Goal: Find specific page/section: Find specific page/section

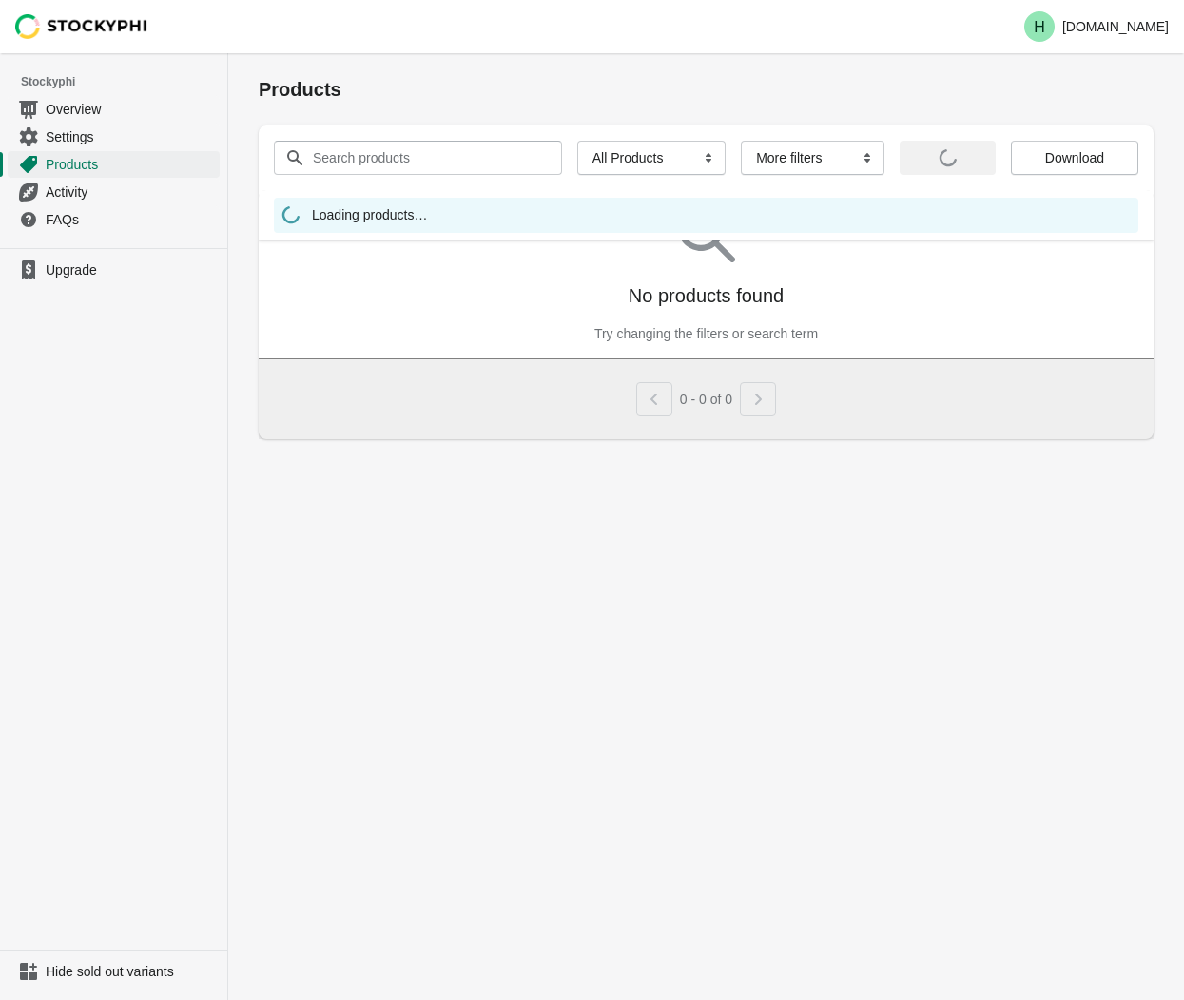
select select "instock_has_no_image"
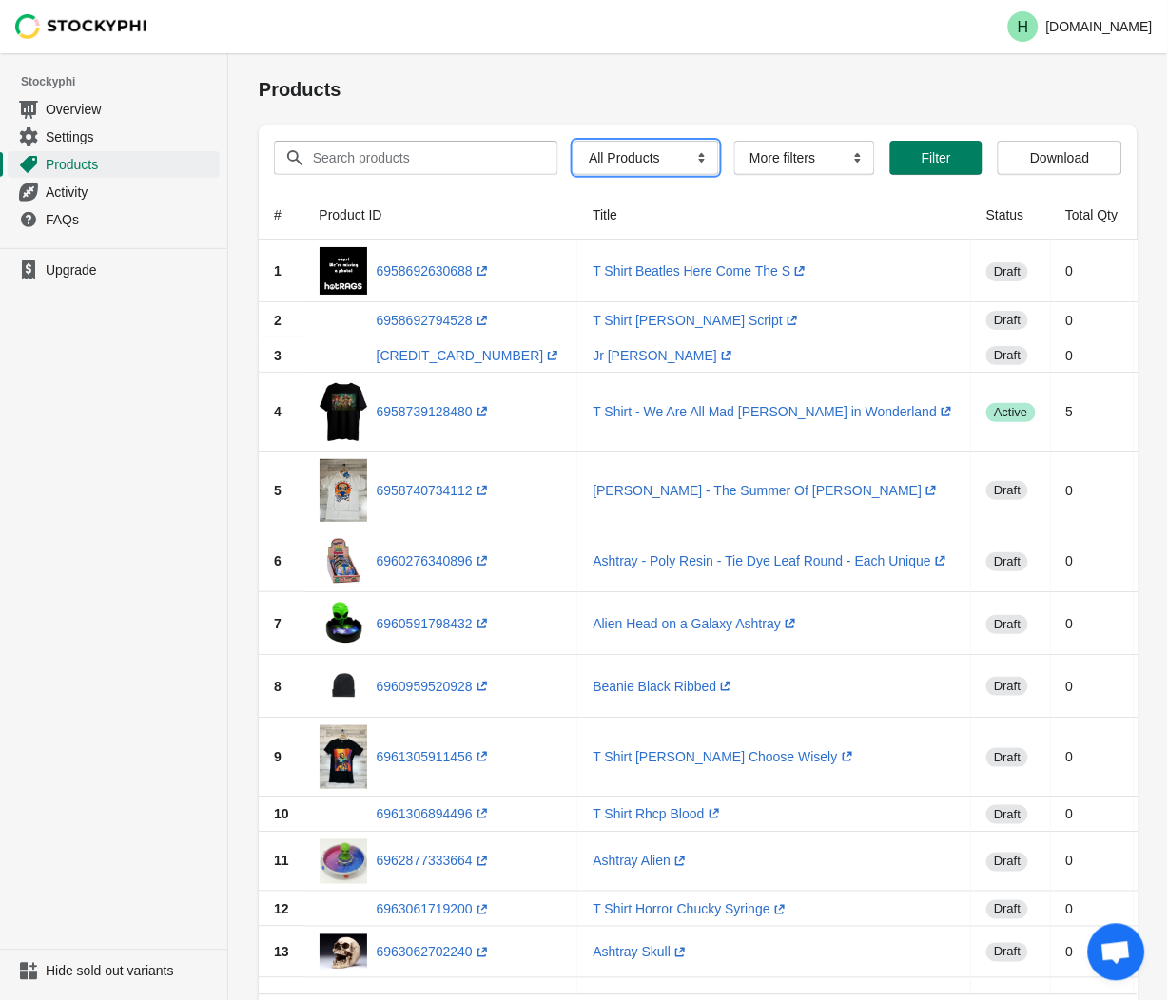
click at [694, 156] on select "All Products InStock InStock Published InStock Un-Published OOS OOS Published O…" at bounding box center [645, 158] width 145 height 34
select select "instock_has_no_image"
click at [573, 141] on select "All Products InStock InStock Published InStock Un-Published OOS OOS Published O…" at bounding box center [645, 158] width 145 height 34
click at [960, 168] on button "Filter" at bounding box center [962, 158] width 75 height 34
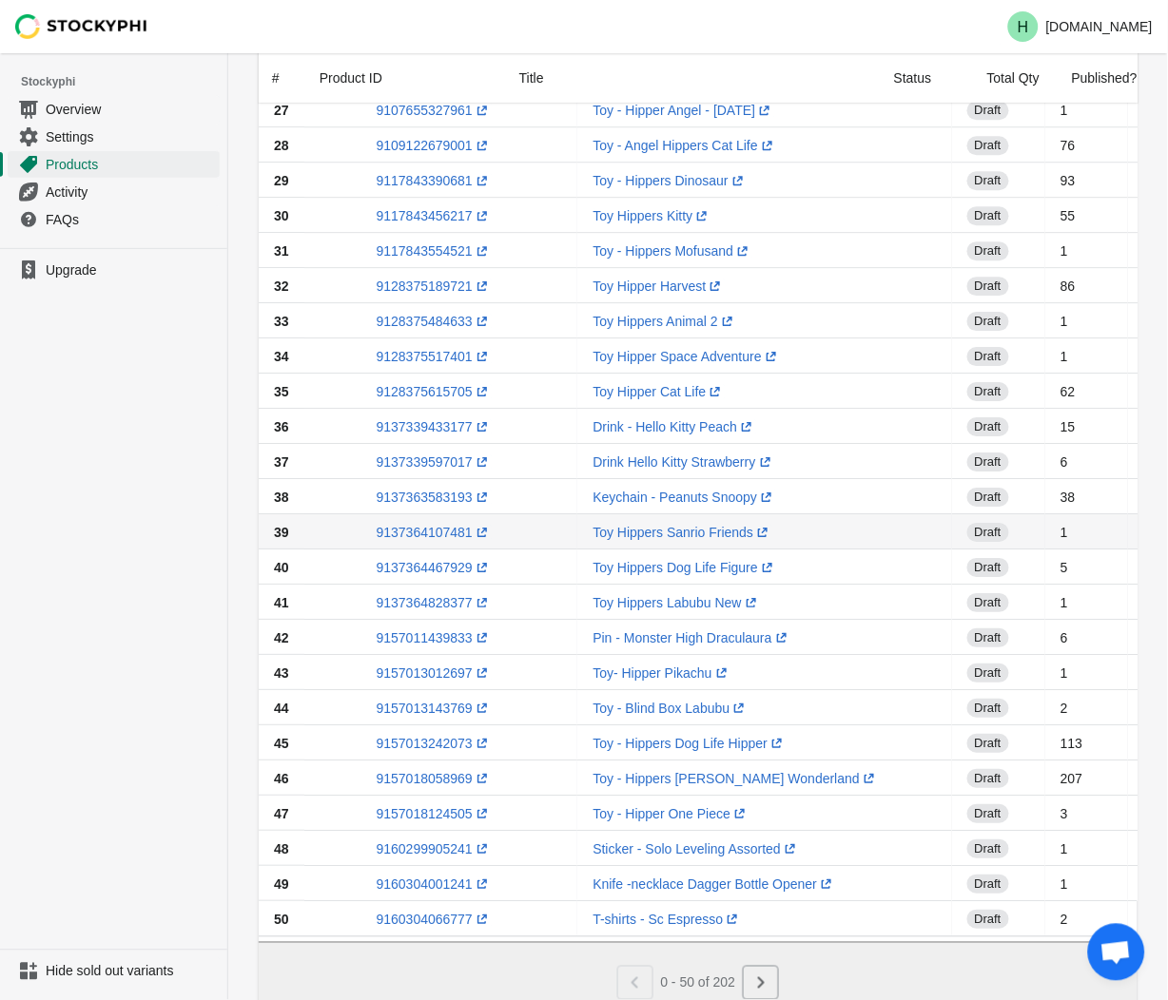
scroll to position [1142, 0]
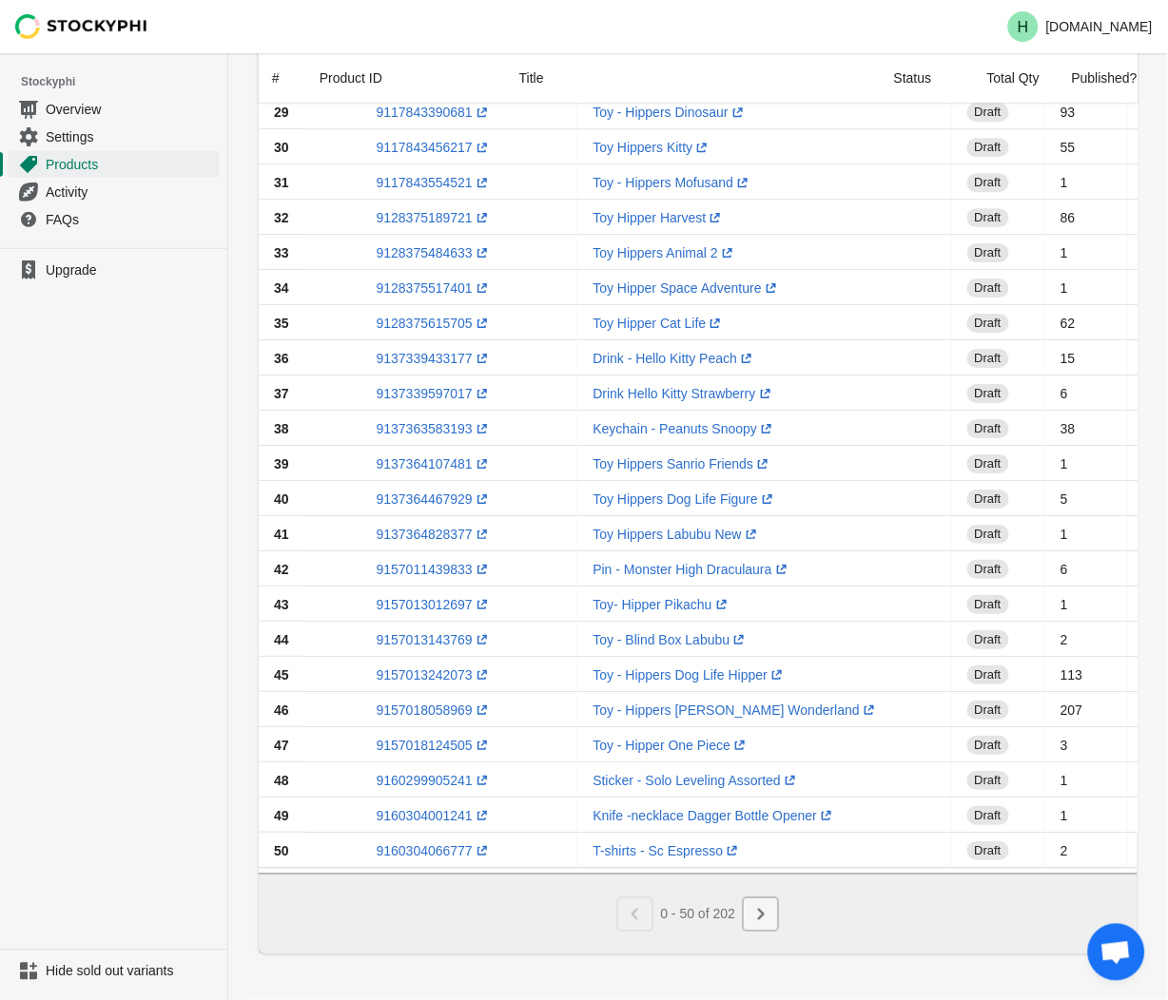
click at [770, 922] on icon "Next" at bounding box center [760, 914] width 19 height 19
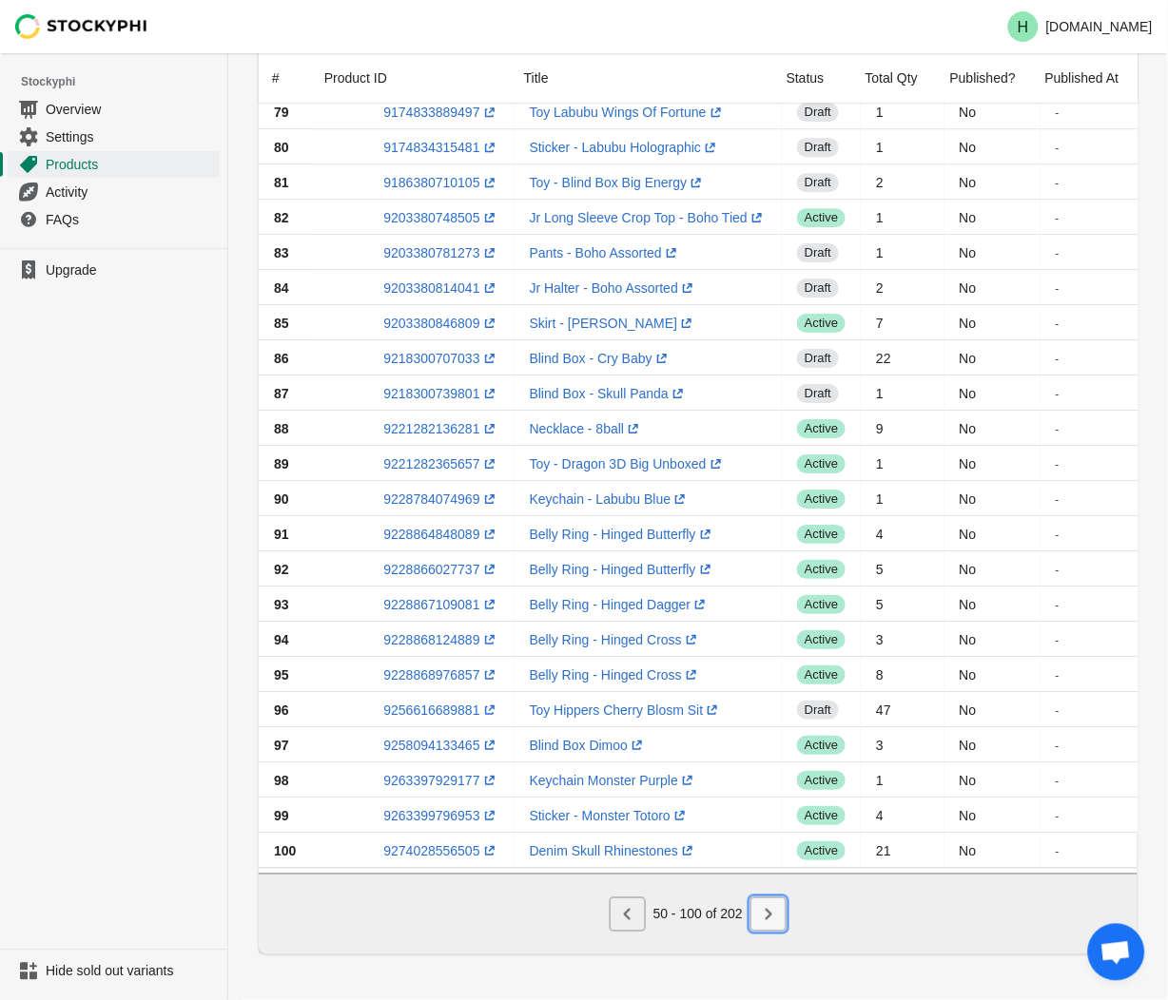
click at [774, 920] on icon "Next" at bounding box center [768, 914] width 19 height 19
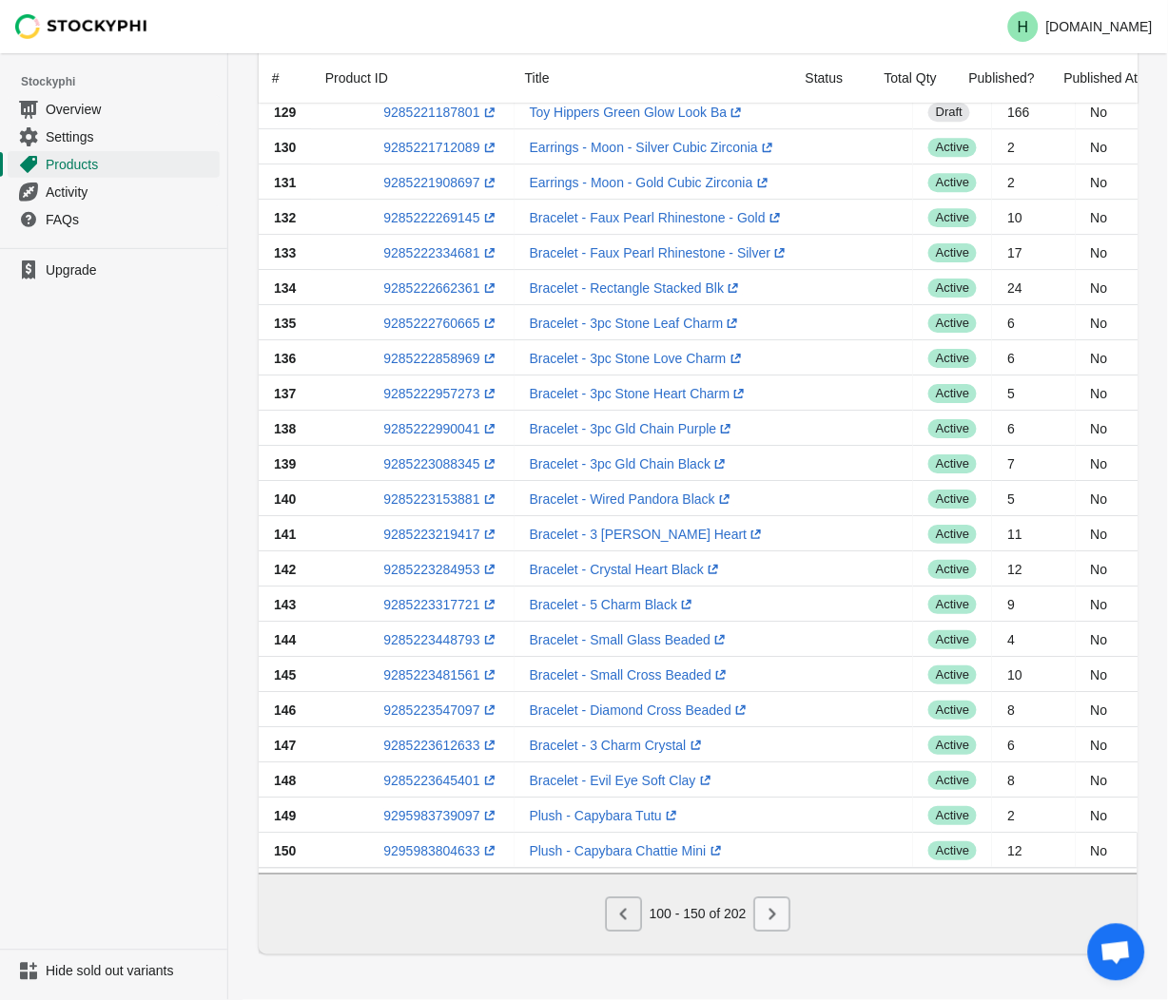
click at [783, 924] on button "Next" at bounding box center [772, 915] width 36 height 34
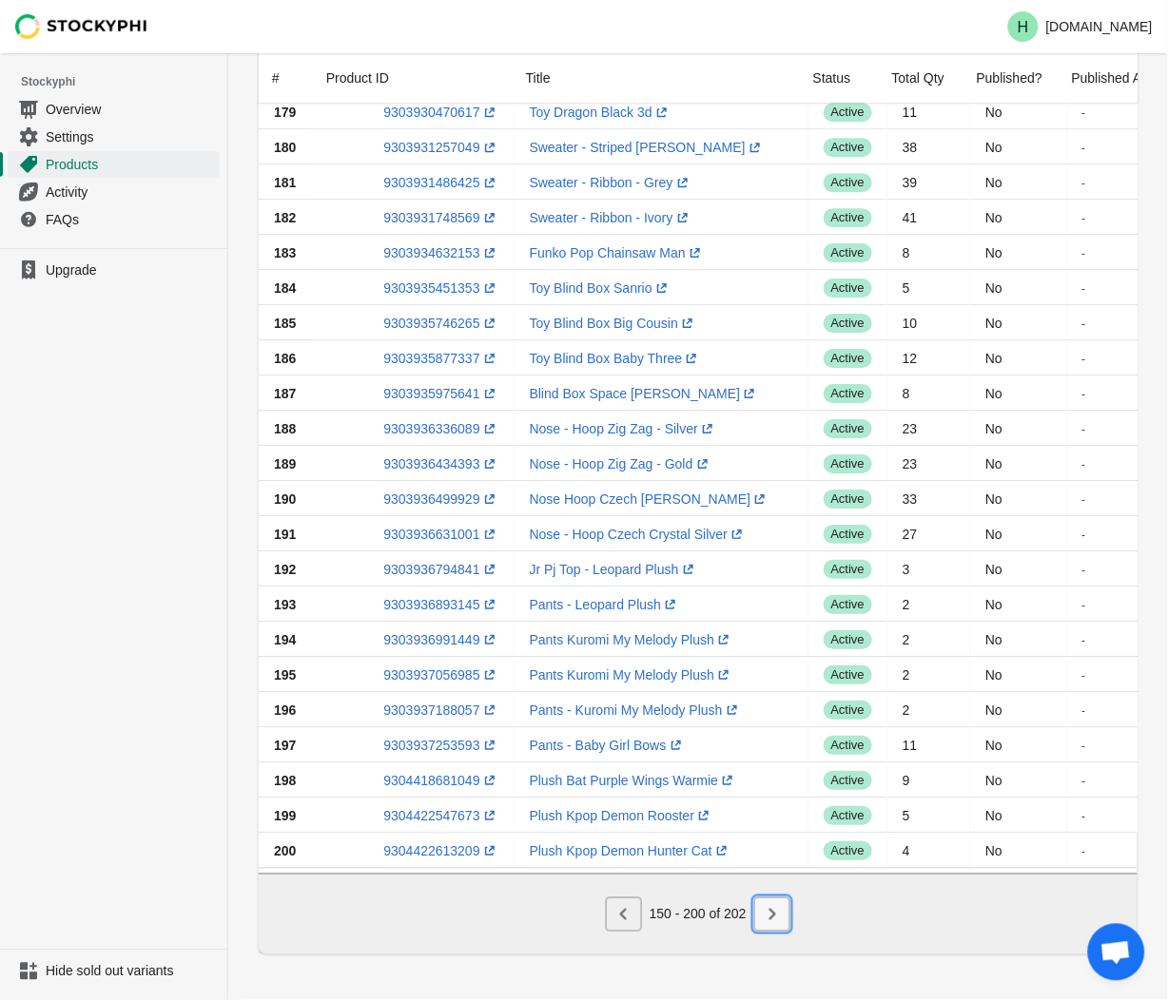
click at [775, 923] on icon "Next" at bounding box center [772, 914] width 19 height 19
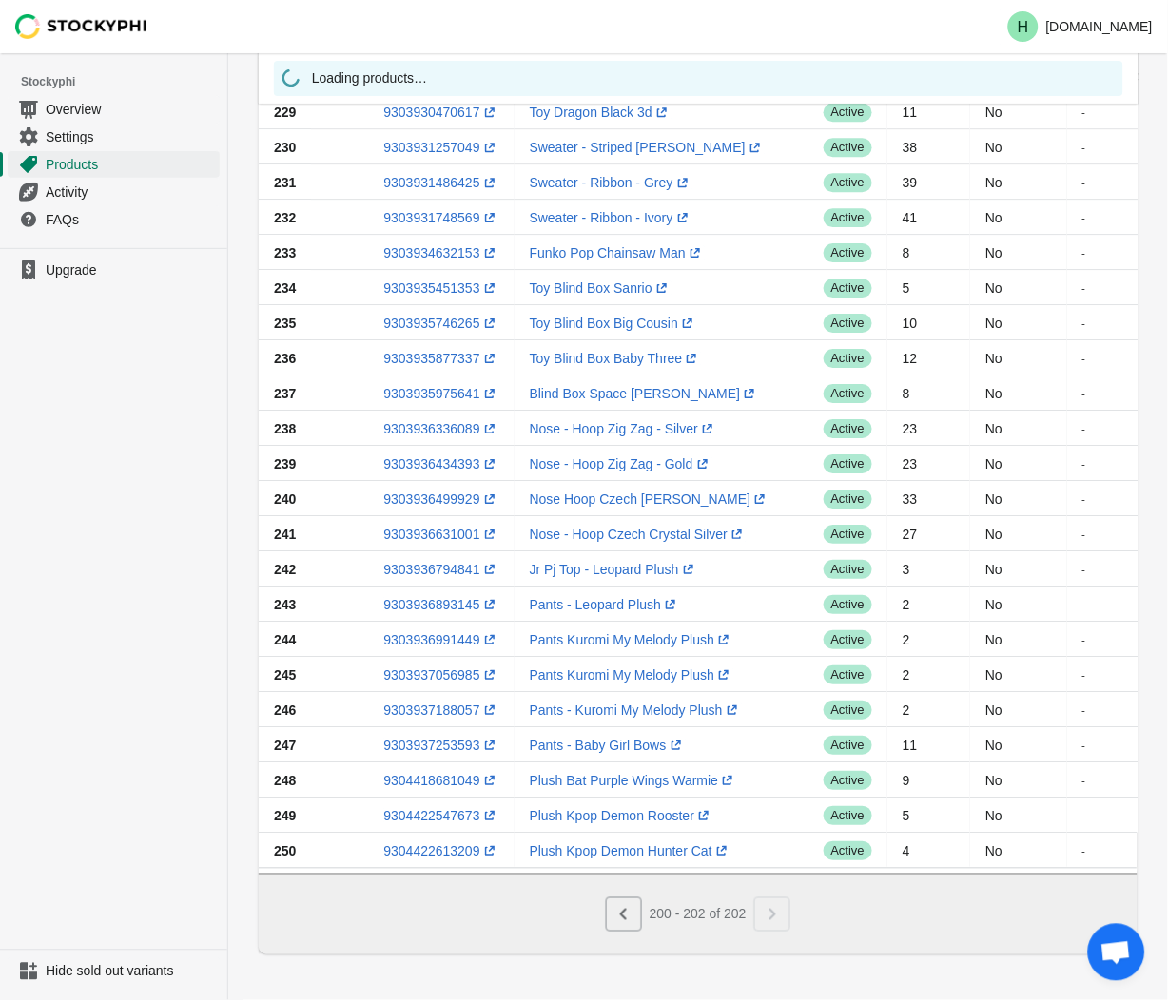
scroll to position [0, 0]
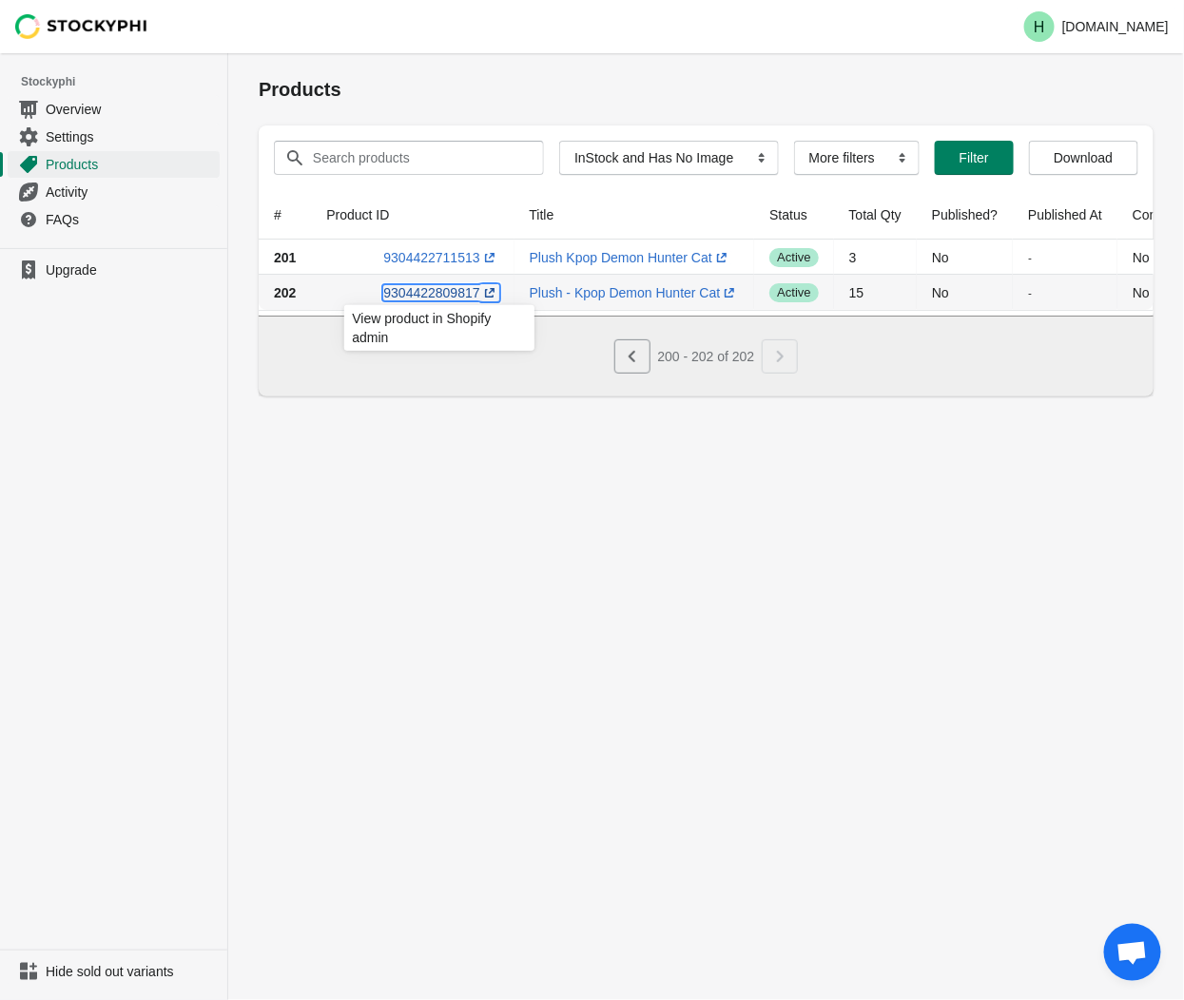
click at [416, 290] on link "9304422809817 (opens a new window)" at bounding box center [440, 292] width 115 height 15
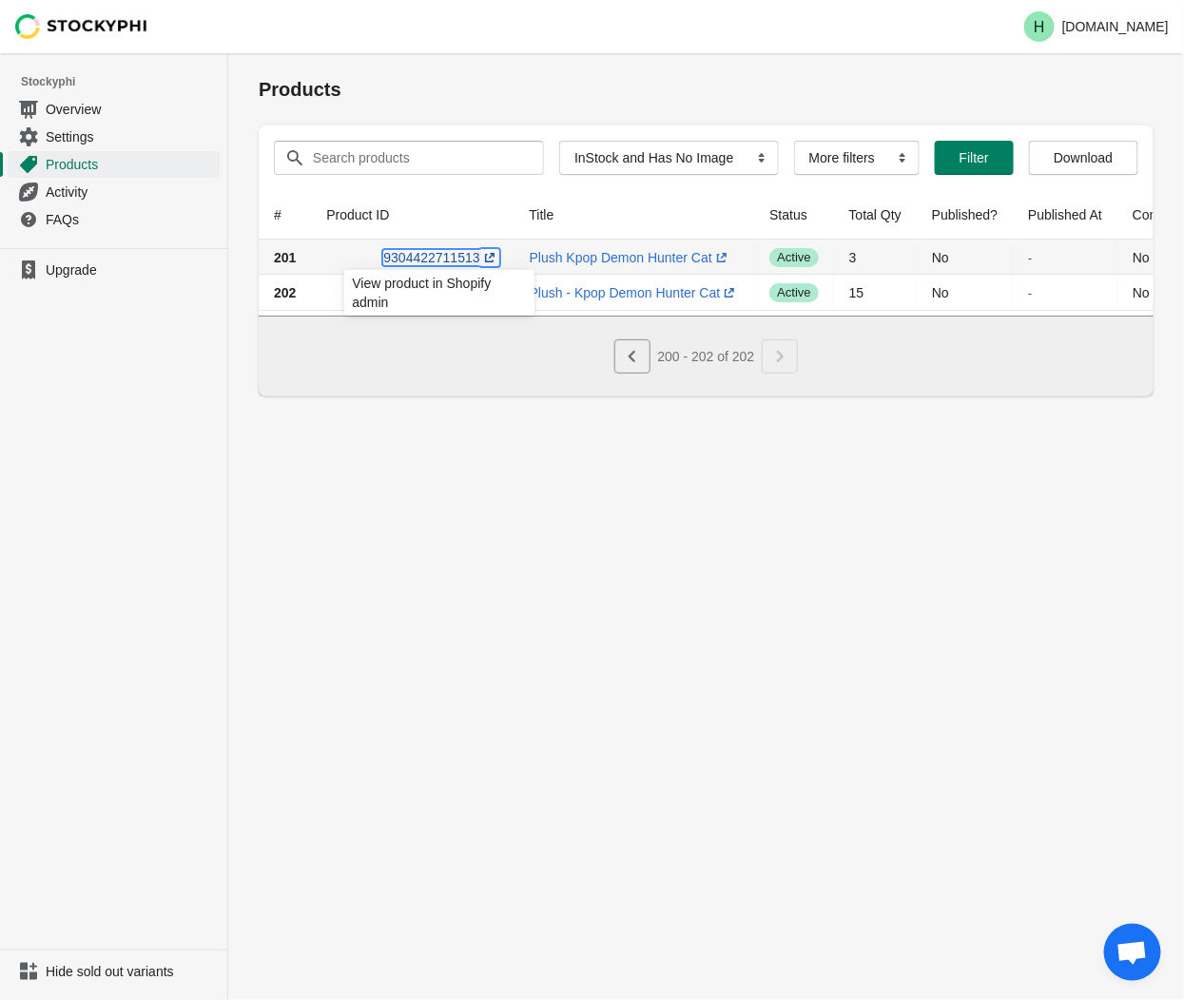
click at [432, 259] on link "9304422711513 (opens a new window)" at bounding box center [440, 257] width 115 height 15
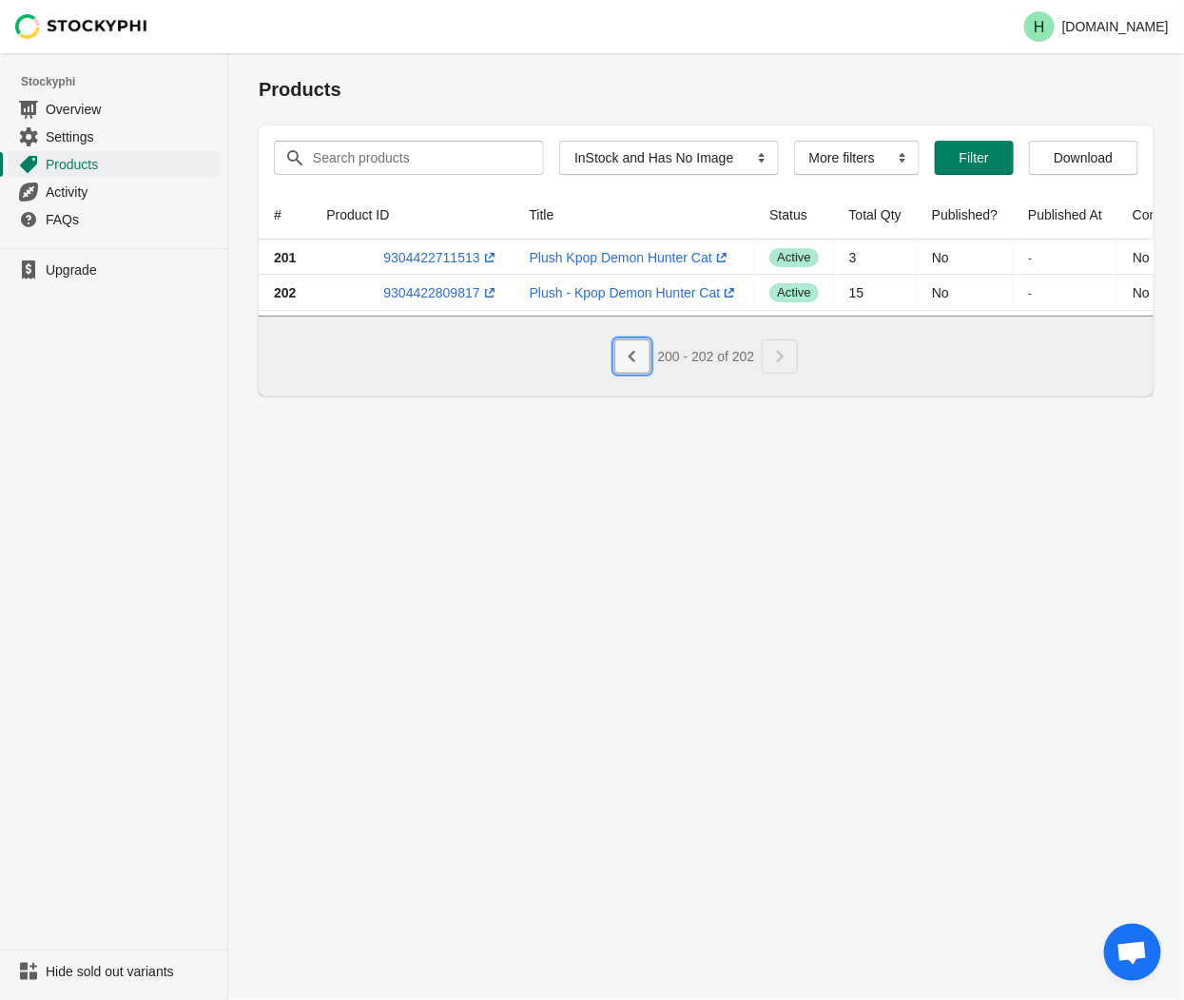
click at [629, 362] on icon "Previous" at bounding box center [631, 356] width 7 height 11
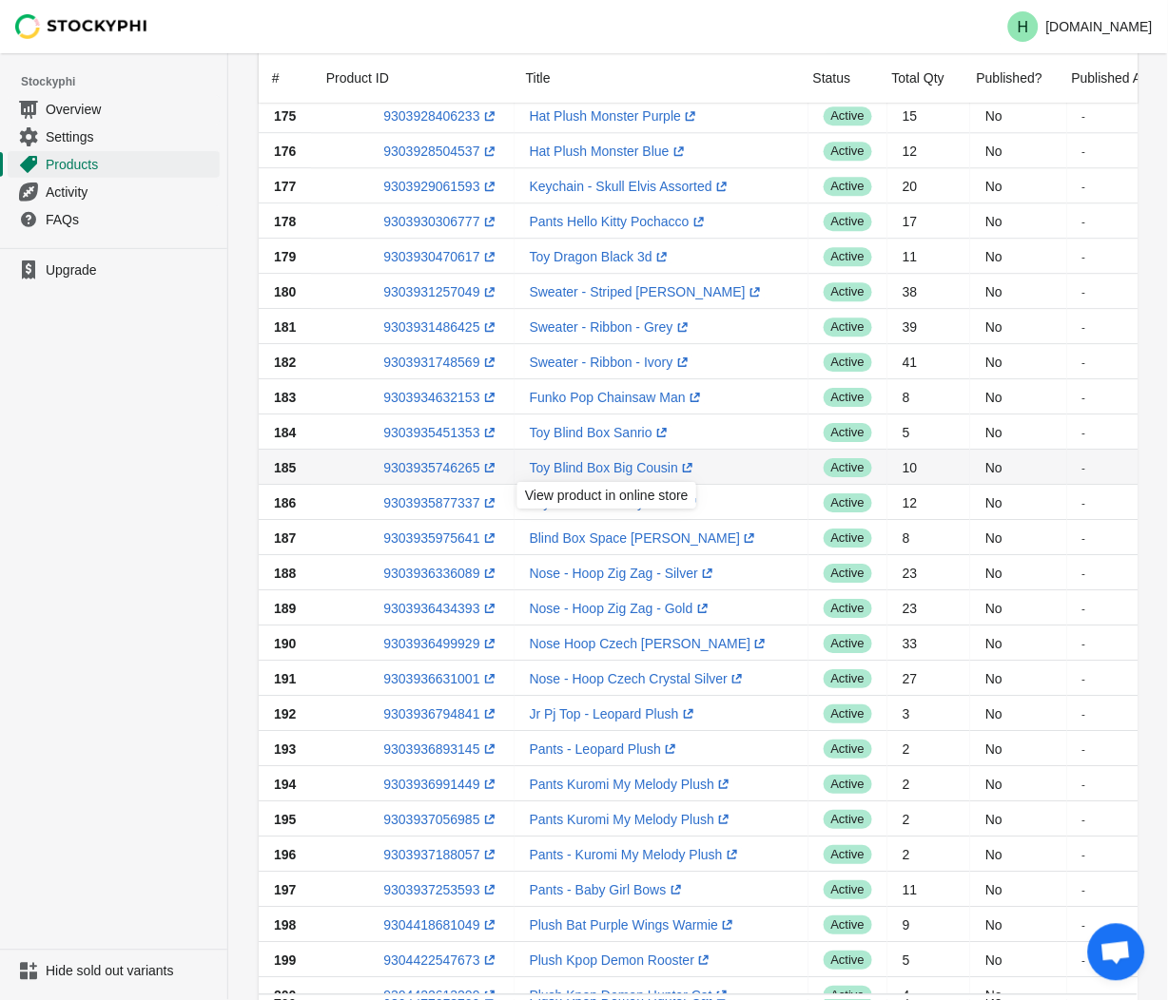
scroll to position [1142, 0]
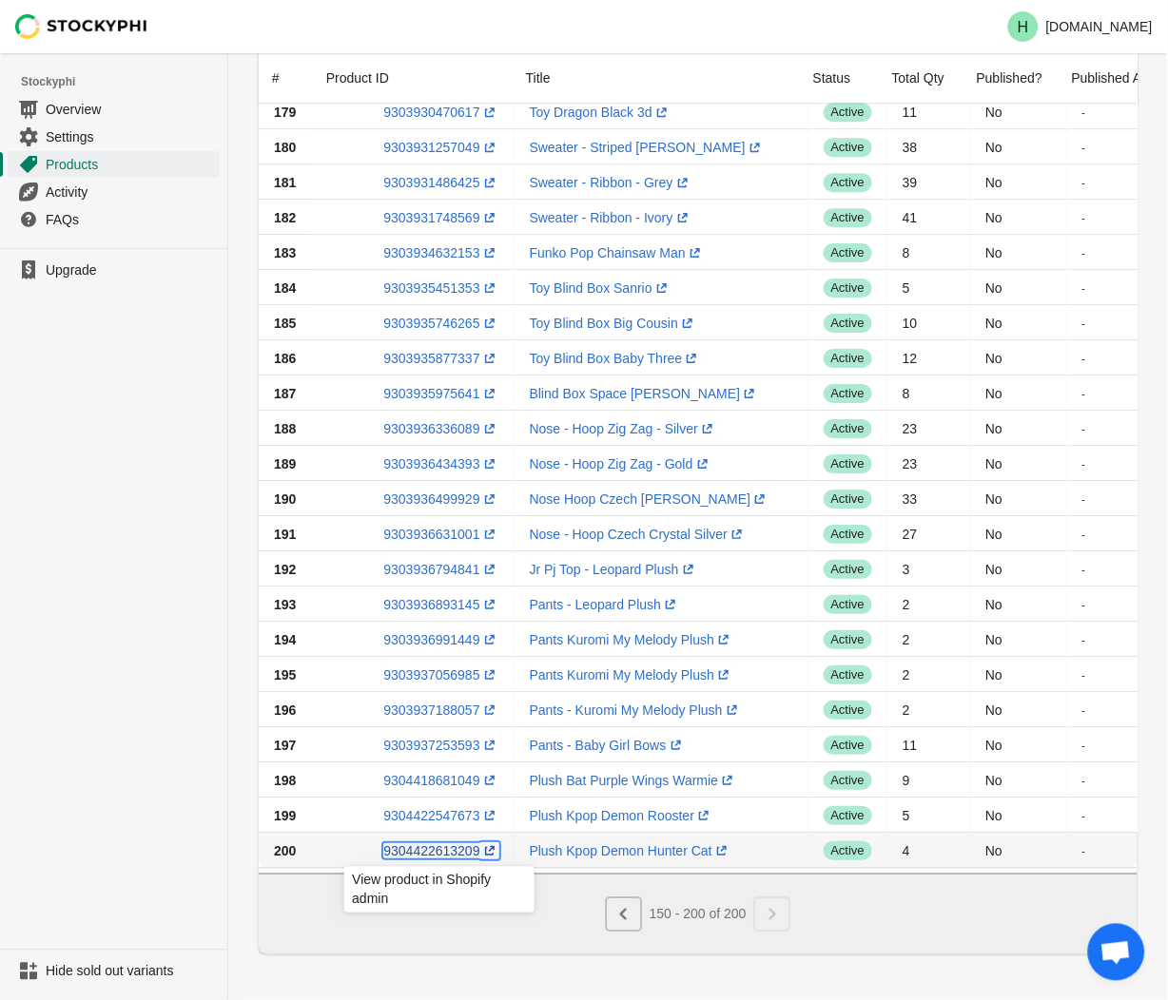
click at [422, 843] on link "9304422613209 (opens a new window)" at bounding box center [440, 850] width 115 height 15
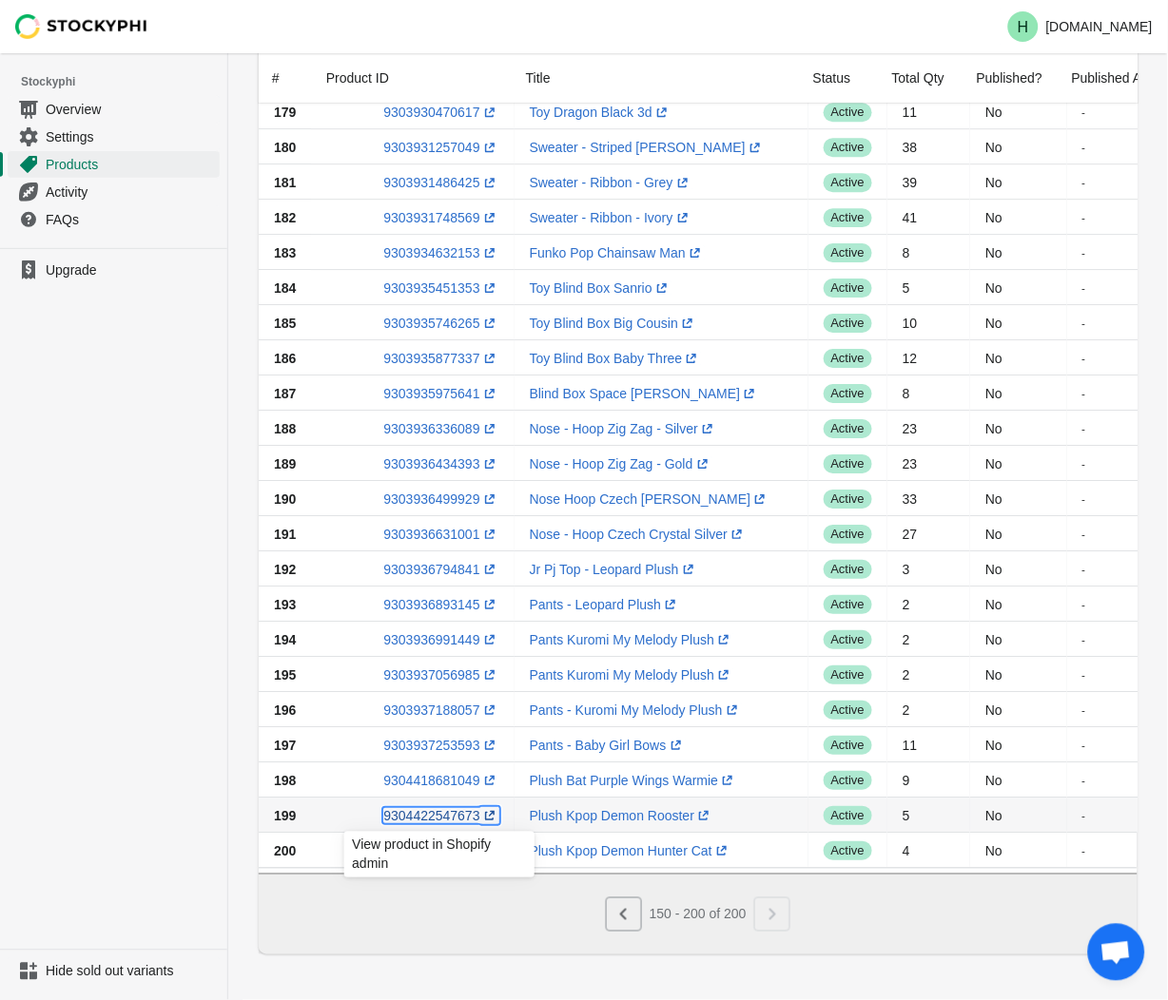
click at [440, 811] on link "9304422547673 (opens a new window)" at bounding box center [440, 815] width 115 height 15
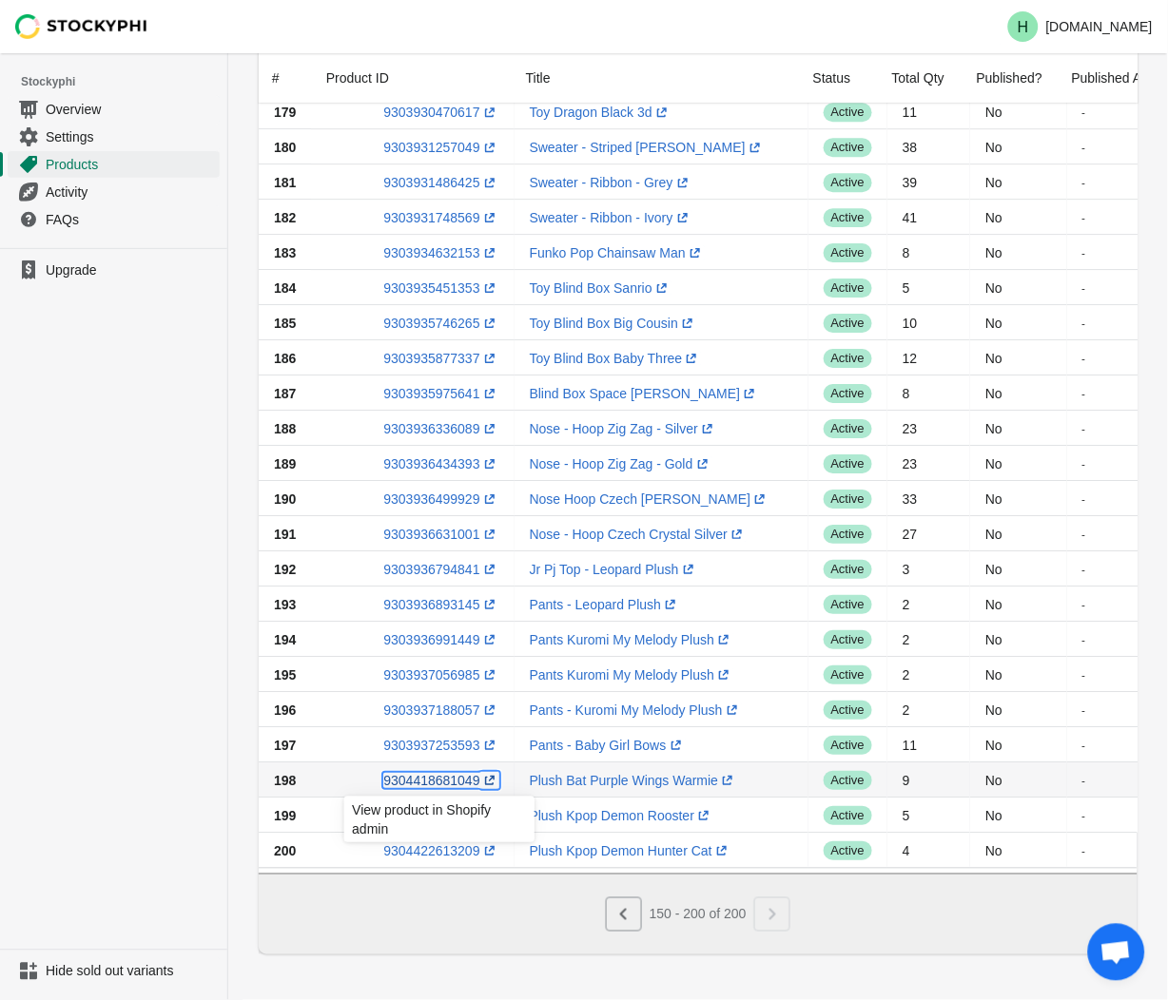
click at [423, 773] on link "9304418681049 (opens a new window)" at bounding box center [440, 780] width 115 height 15
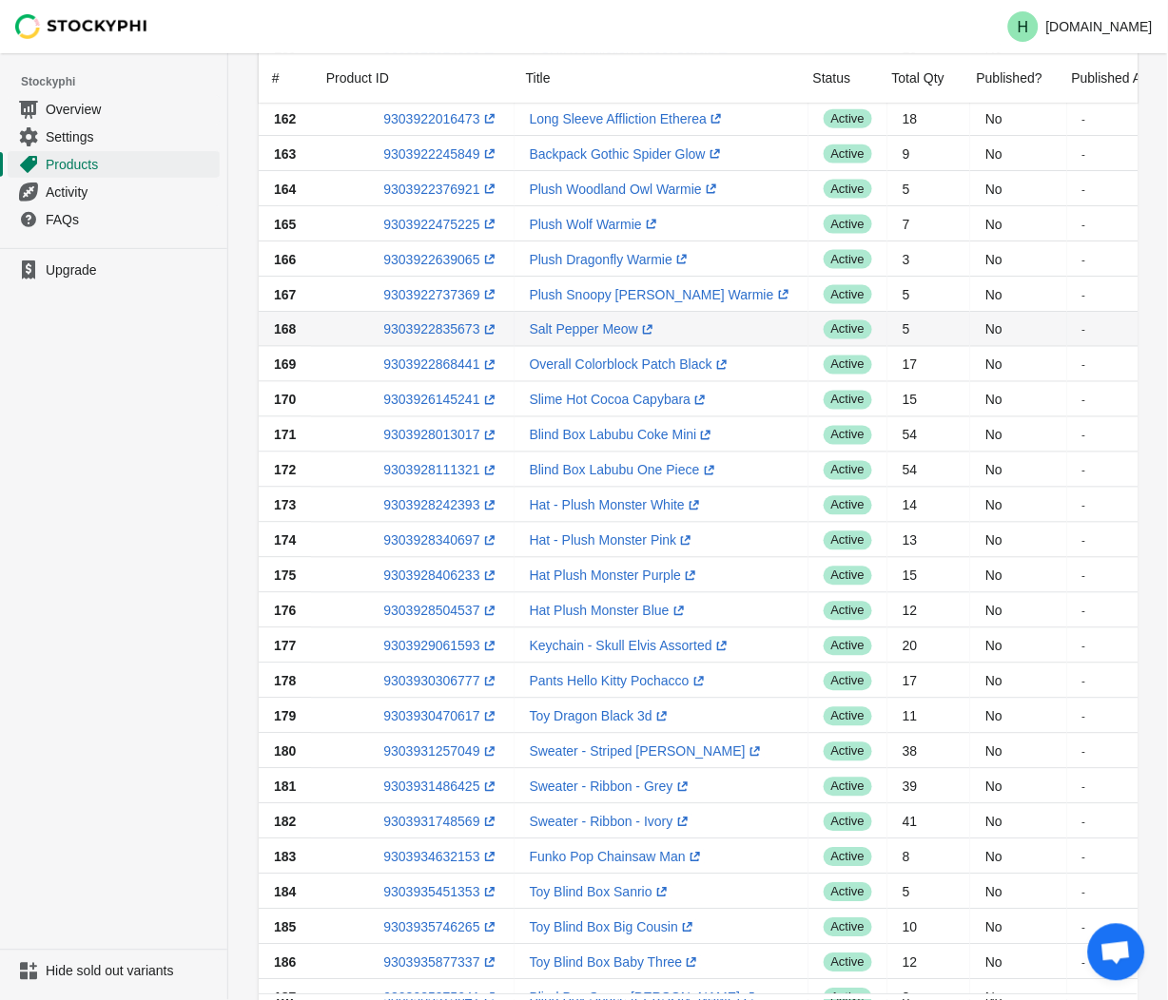
scroll to position [402, 0]
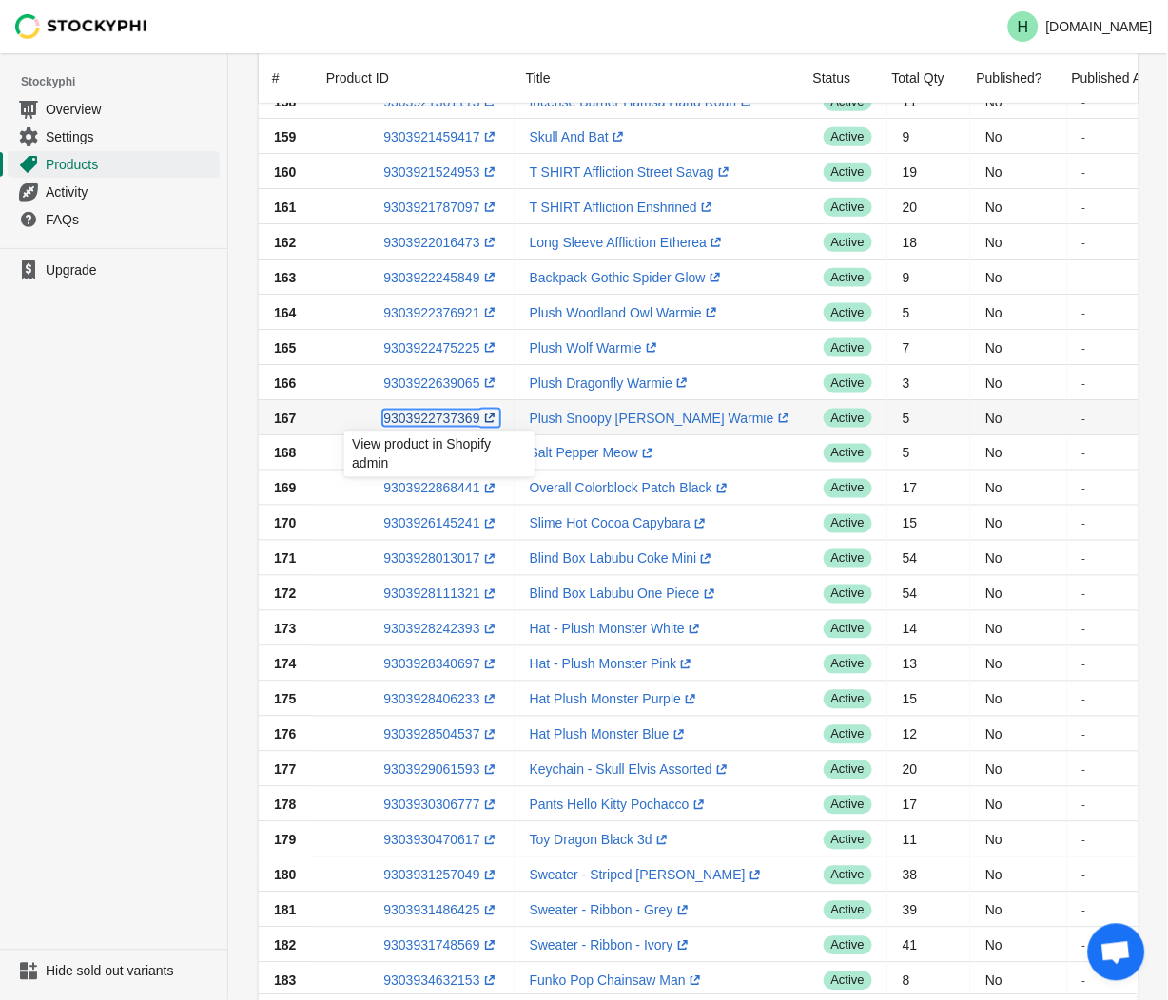
click at [434, 416] on link "9303922737369 (opens a new window)" at bounding box center [440, 418] width 115 height 15
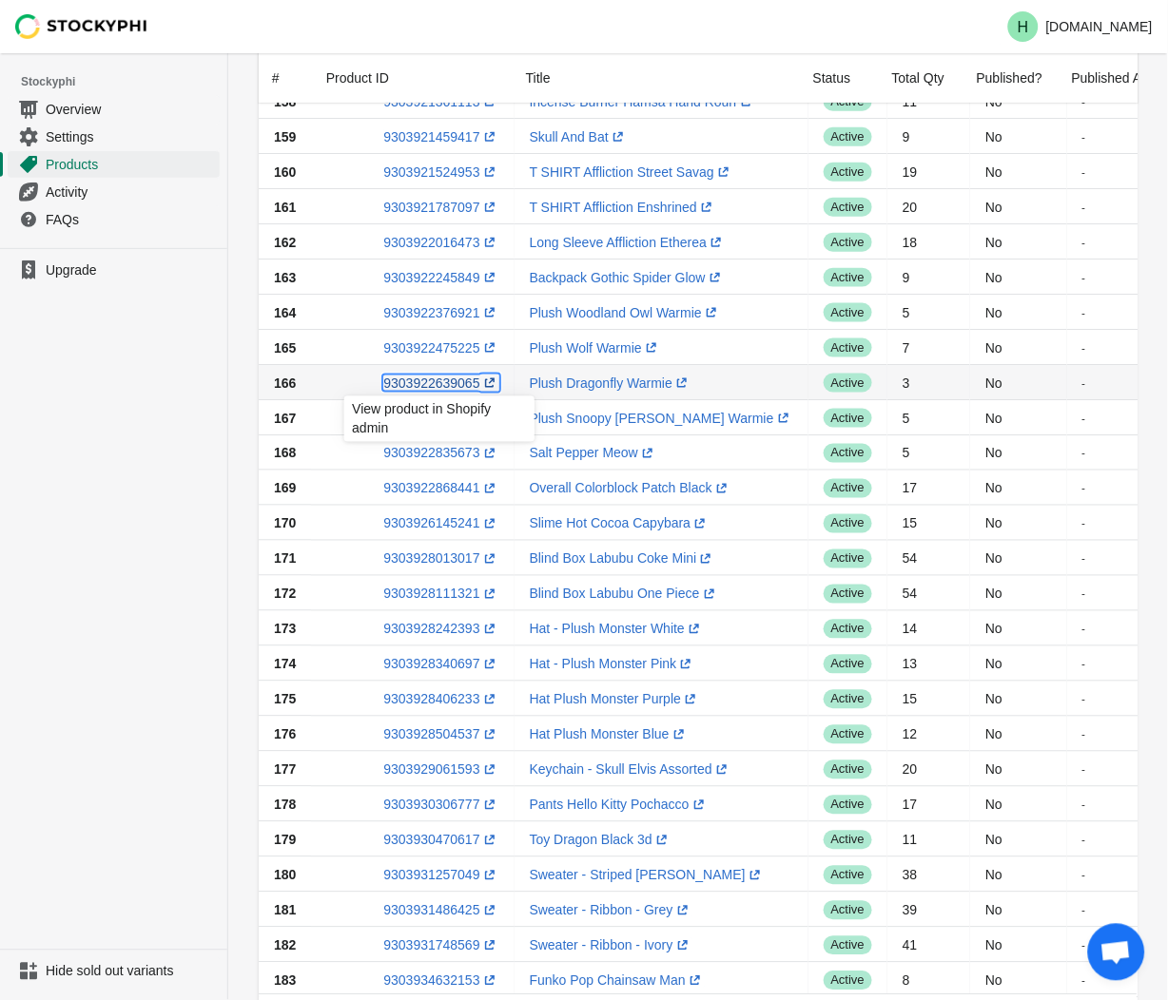
click at [425, 380] on link "9303922639065 (opens a new window)" at bounding box center [440, 383] width 115 height 15
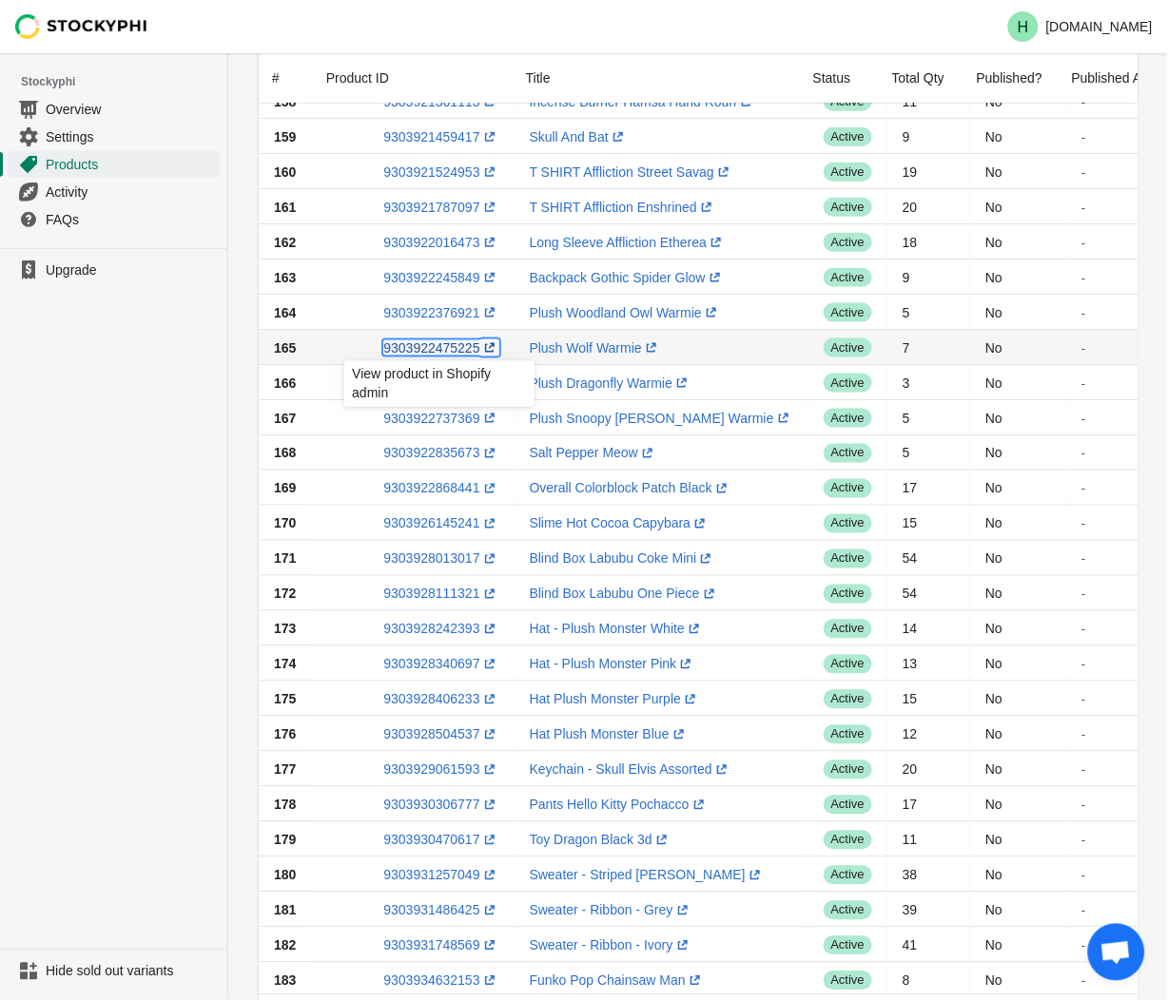
click at [439, 346] on link "9303922475225 (opens a new window)" at bounding box center [440, 347] width 115 height 15
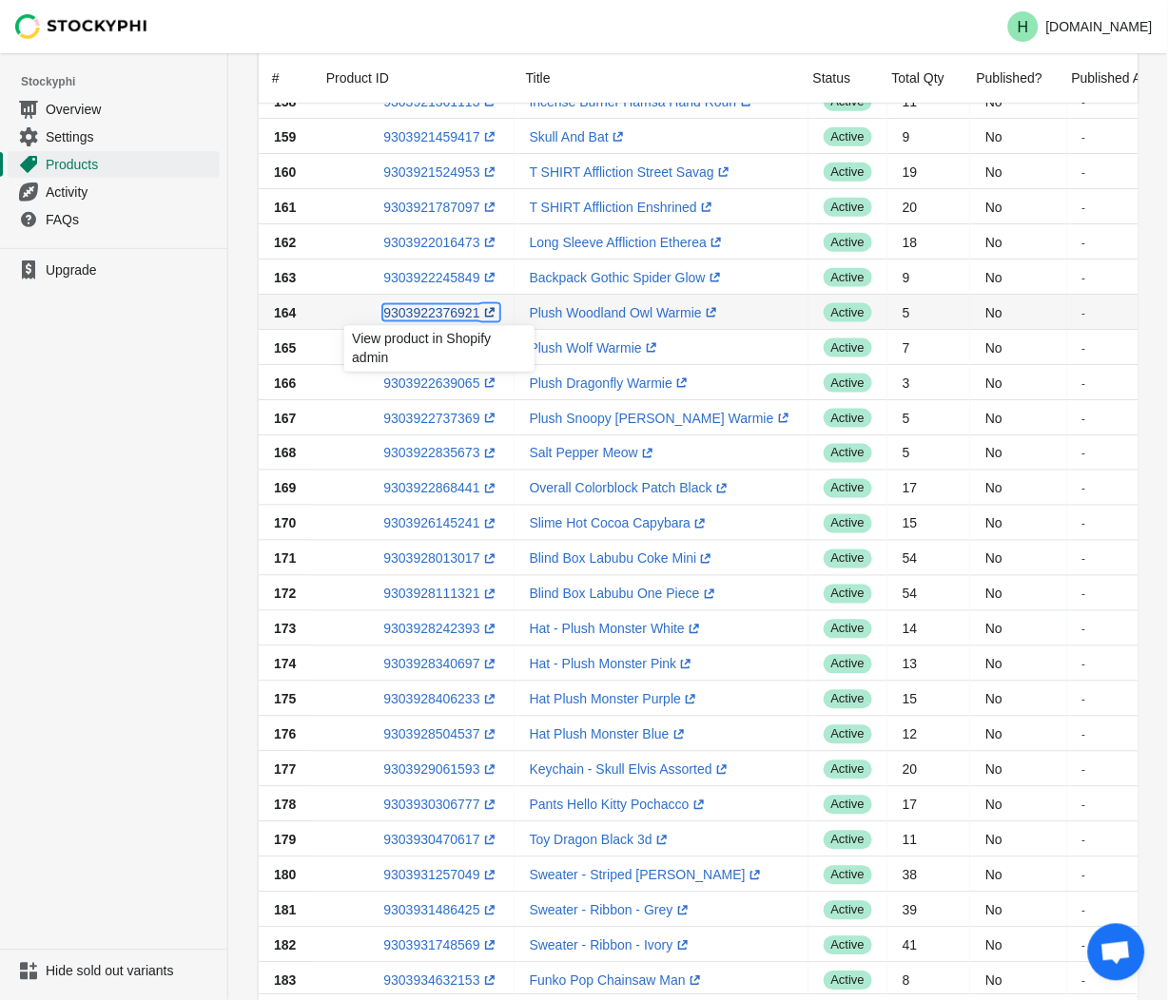
click at [416, 308] on link "9303922376921 (opens a new window)" at bounding box center [440, 312] width 115 height 15
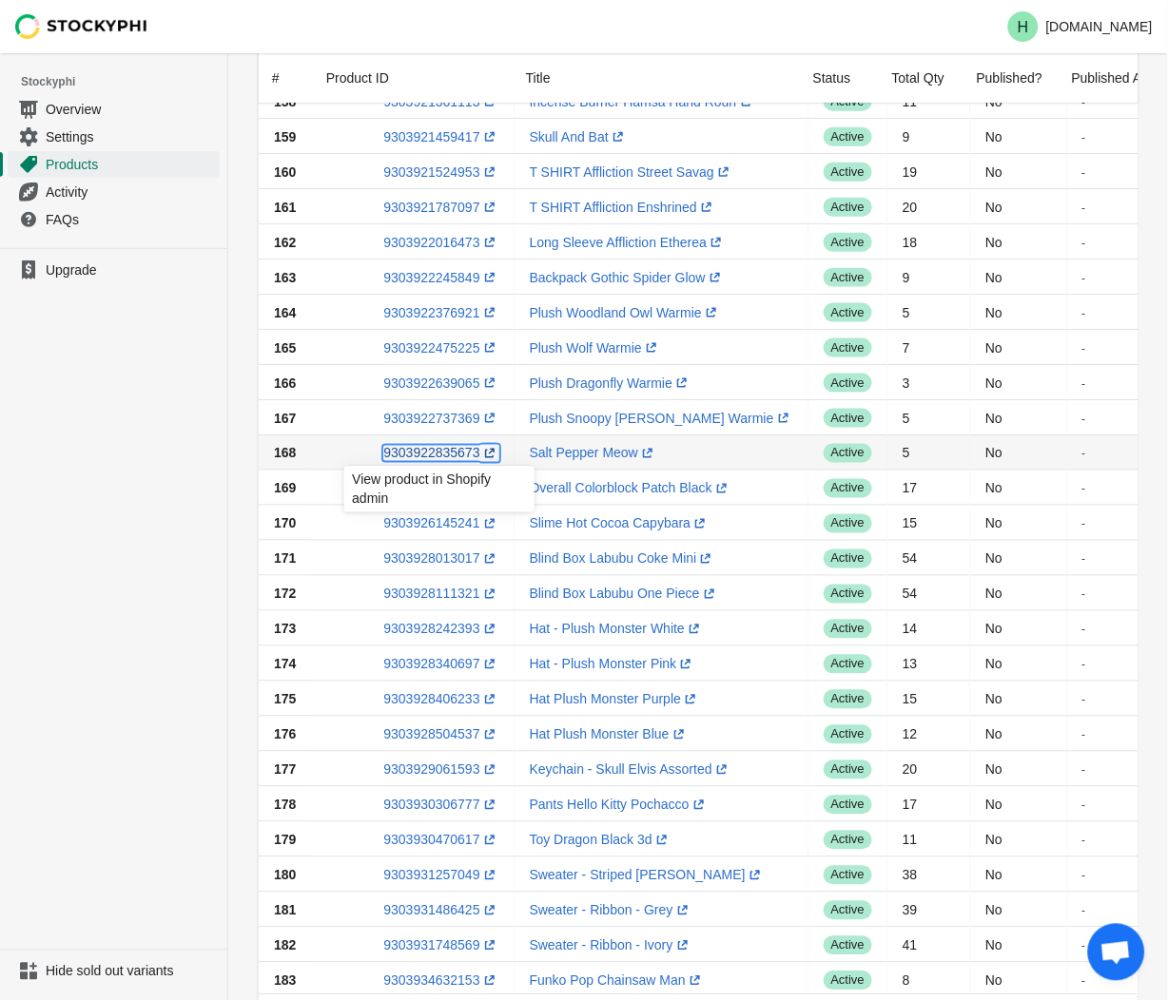
click at [436, 452] on link "9303922835673 (opens a new window)" at bounding box center [440, 453] width 115 height 15
click at [152, 416] on ul "Upgrade" at bounding box center [113, 599] width 227 height 702
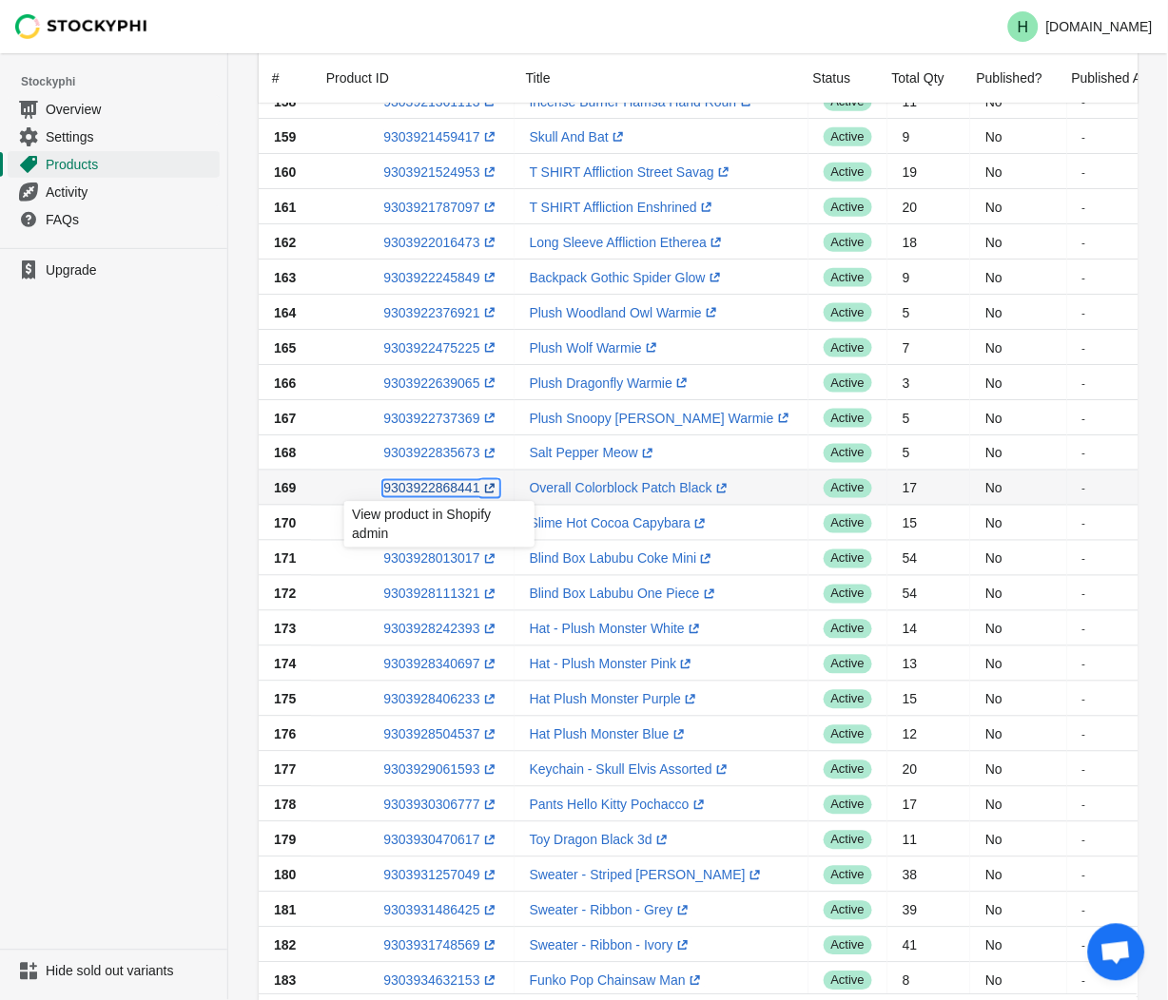
click at [436, 488] on link "9303922868441 (opens a new window)" at bounding box center [440, 488] width 115 height 15
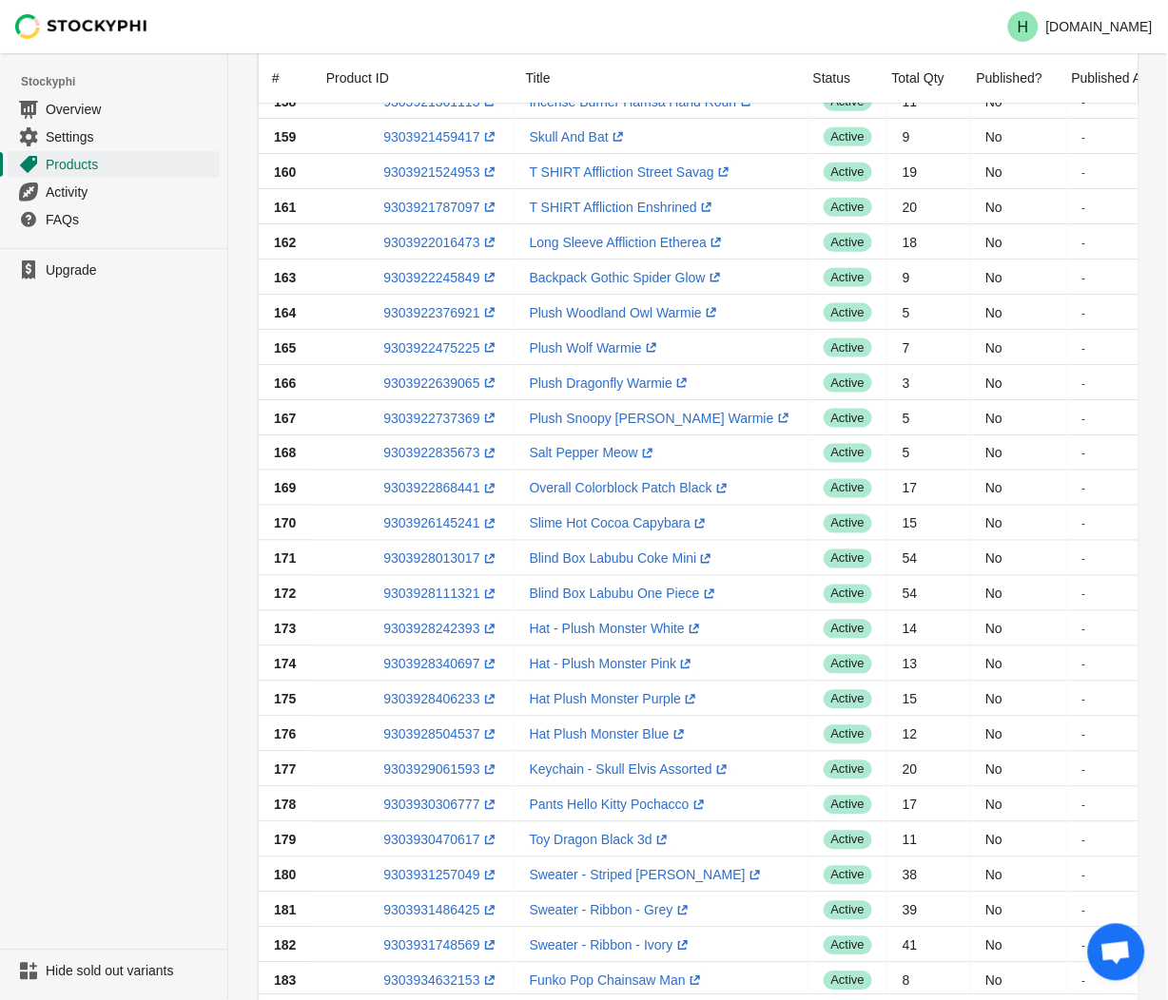
click at [64, 550] on ul "Upgrade" at bounding box center [113, 599] width 227 height 702
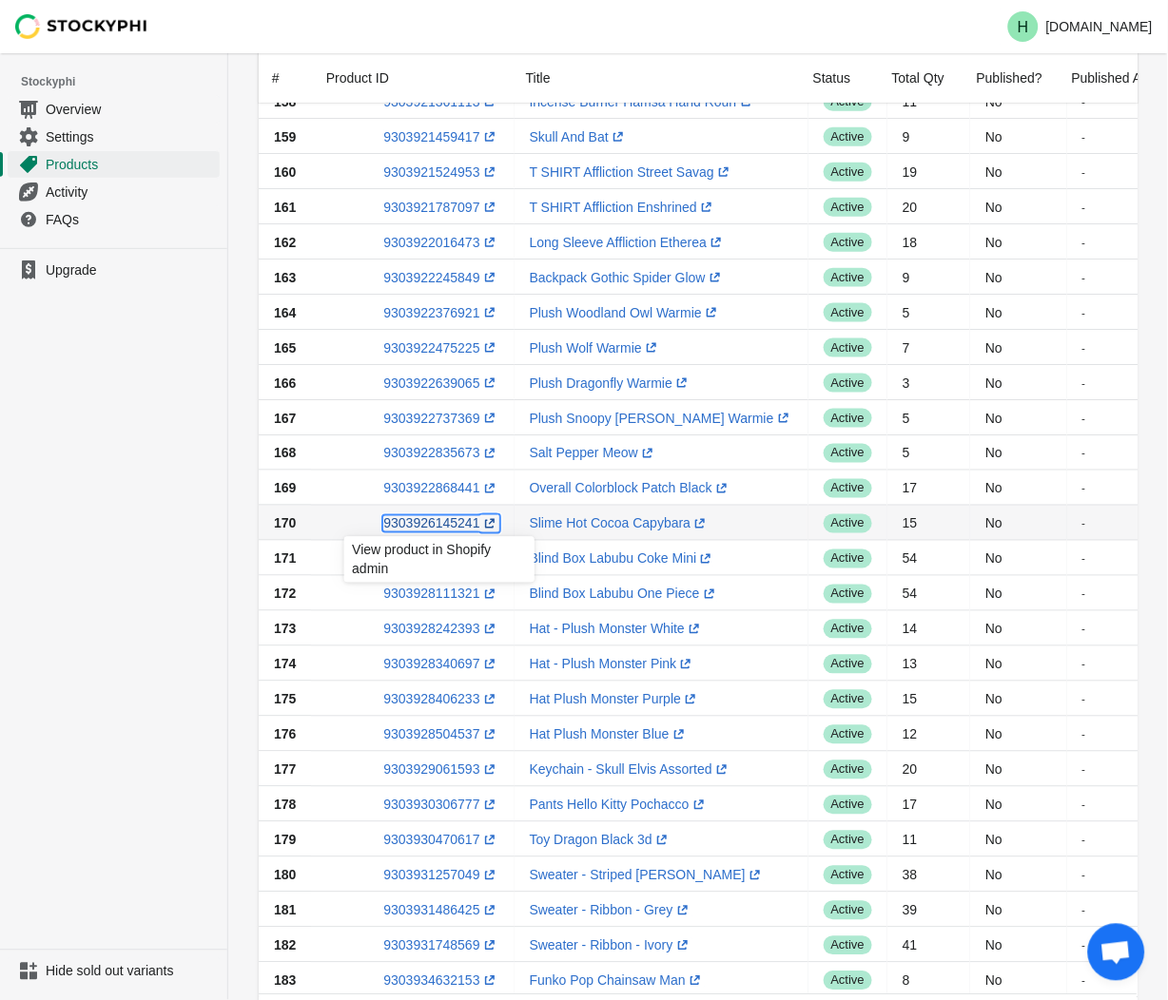
click at [422, 525] on link "9303926145241 (opens a new window)" at bounding box center [440, 523] width 115 height 15
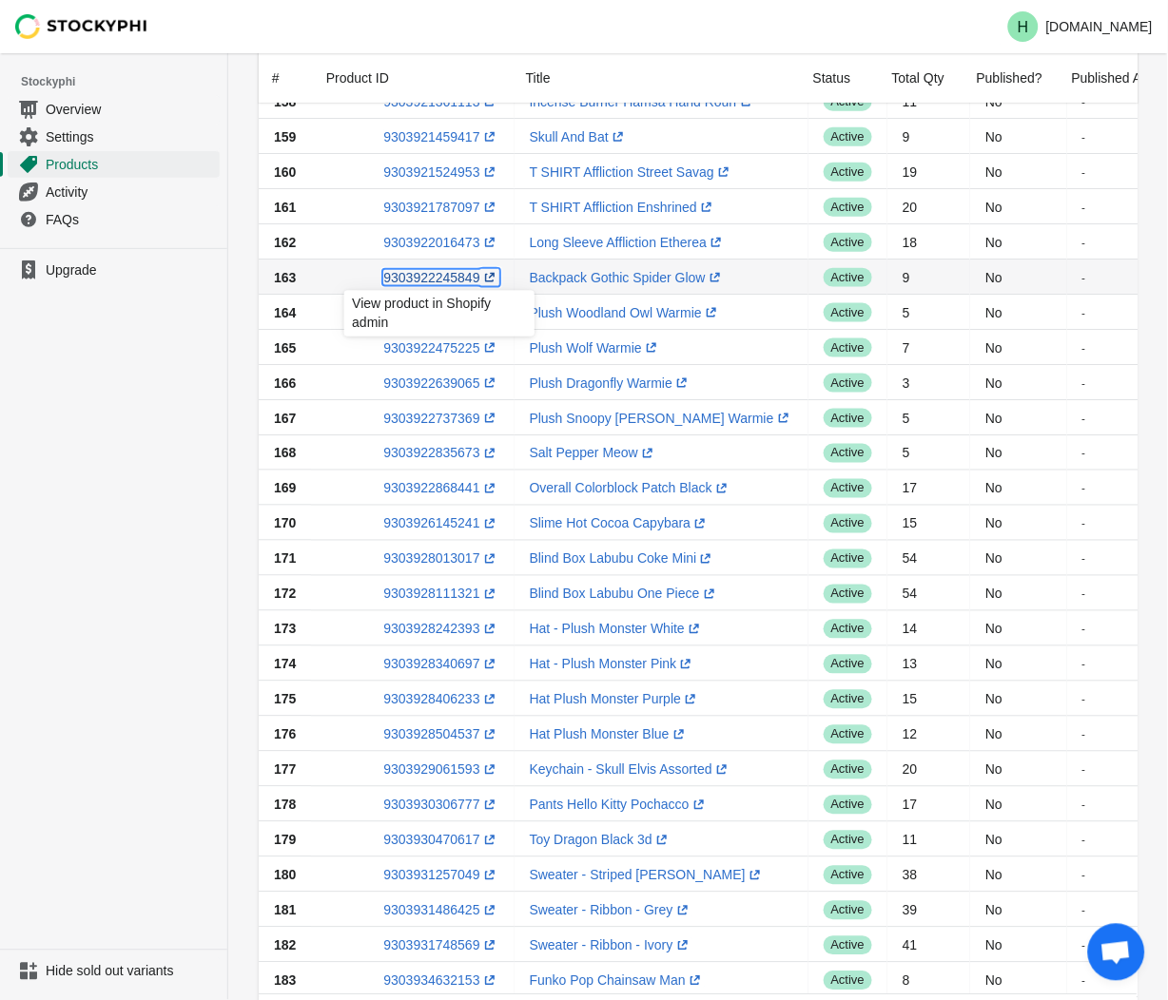
click at [434, 279] on link "9303922245849 (opens a new window)" at bounding box center [440, 277] width 115 height 15
click at [124, 461] on ul "Upgrade" at bounding box center [113, 599] width 227 height 702
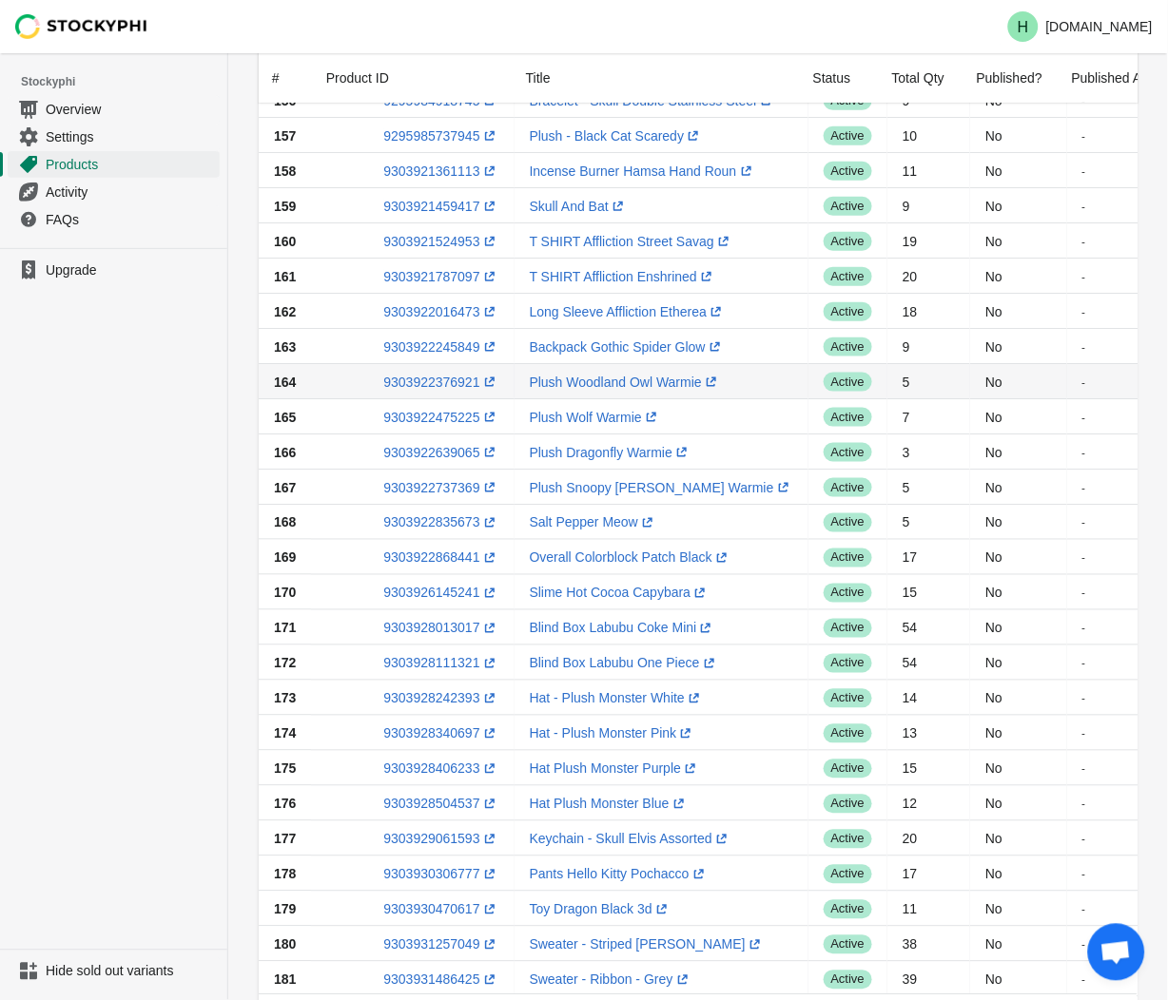
scroll to position [297, 0]
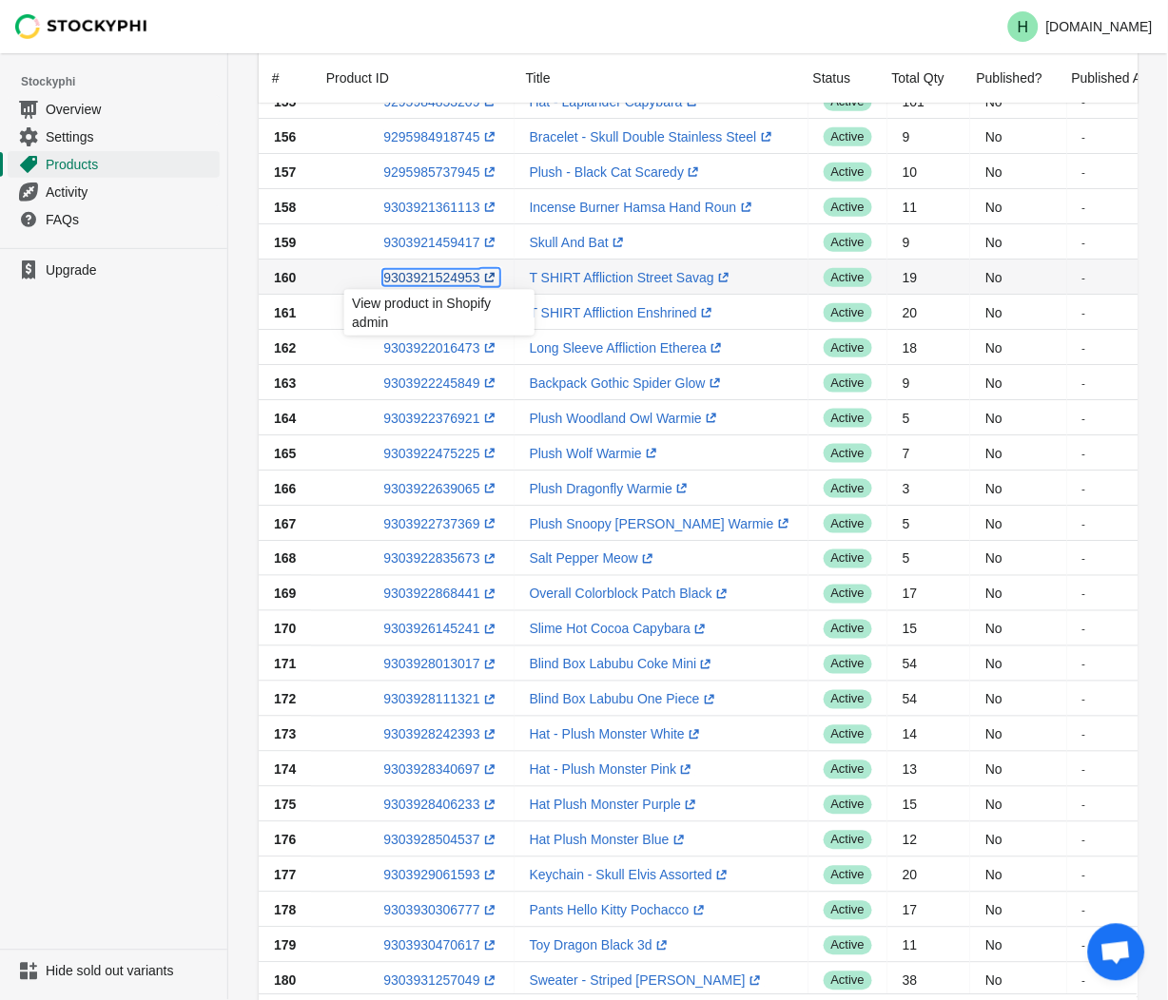
click at [426, 274] on link "9303921524953 (opens a new window)" at bounding box center [440, 277] width 115 height 15
click at [182, 328] on ul "Upgrade" at bounding box center [113, 599] width 227 height 702
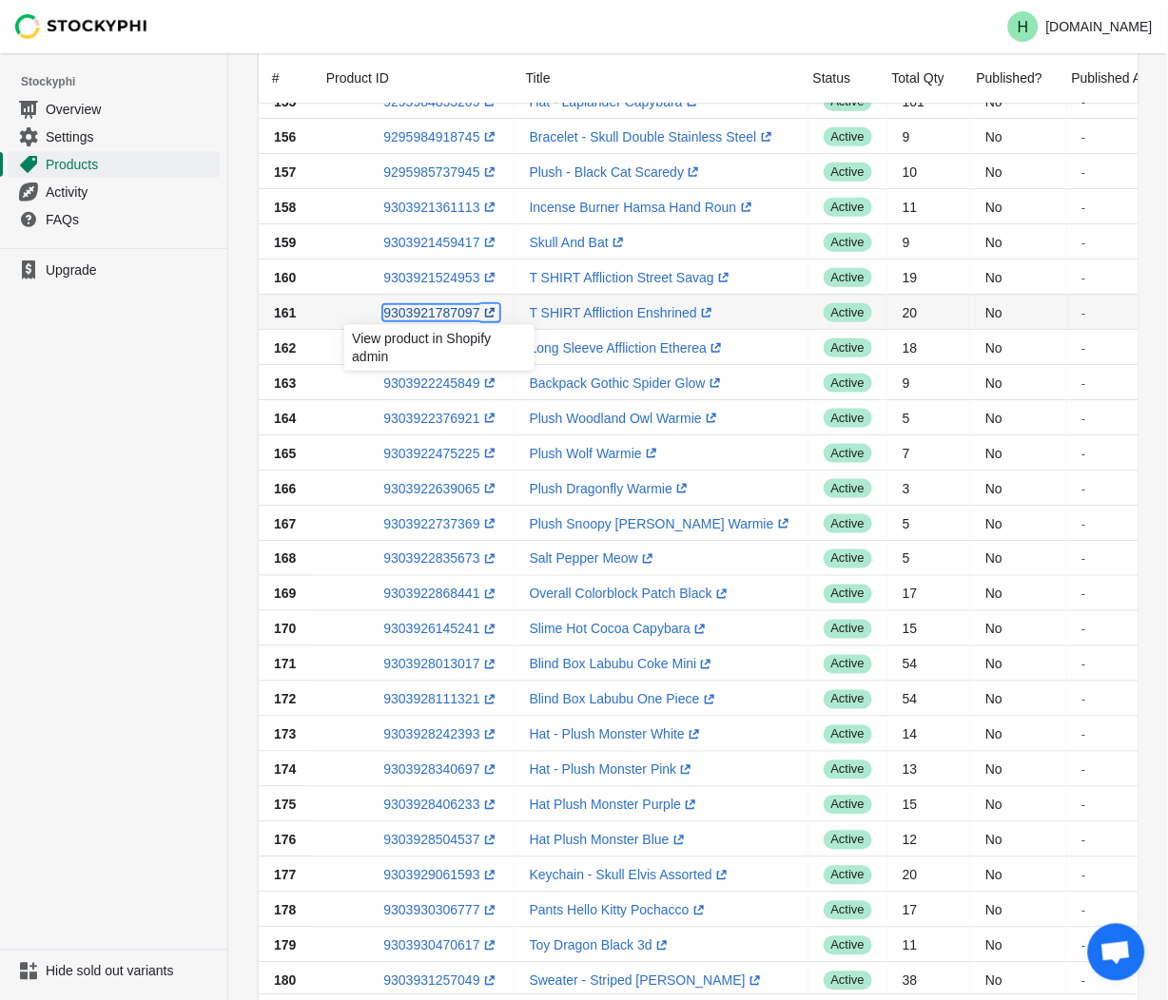
click at [443, 312] on link "9303921787097 (opens a new window)" at bounding box center [440, 312] width 115 height 15
click at [112, 464] on ul "Upgrade" at bounding box center [113, 599] width 227 height 702
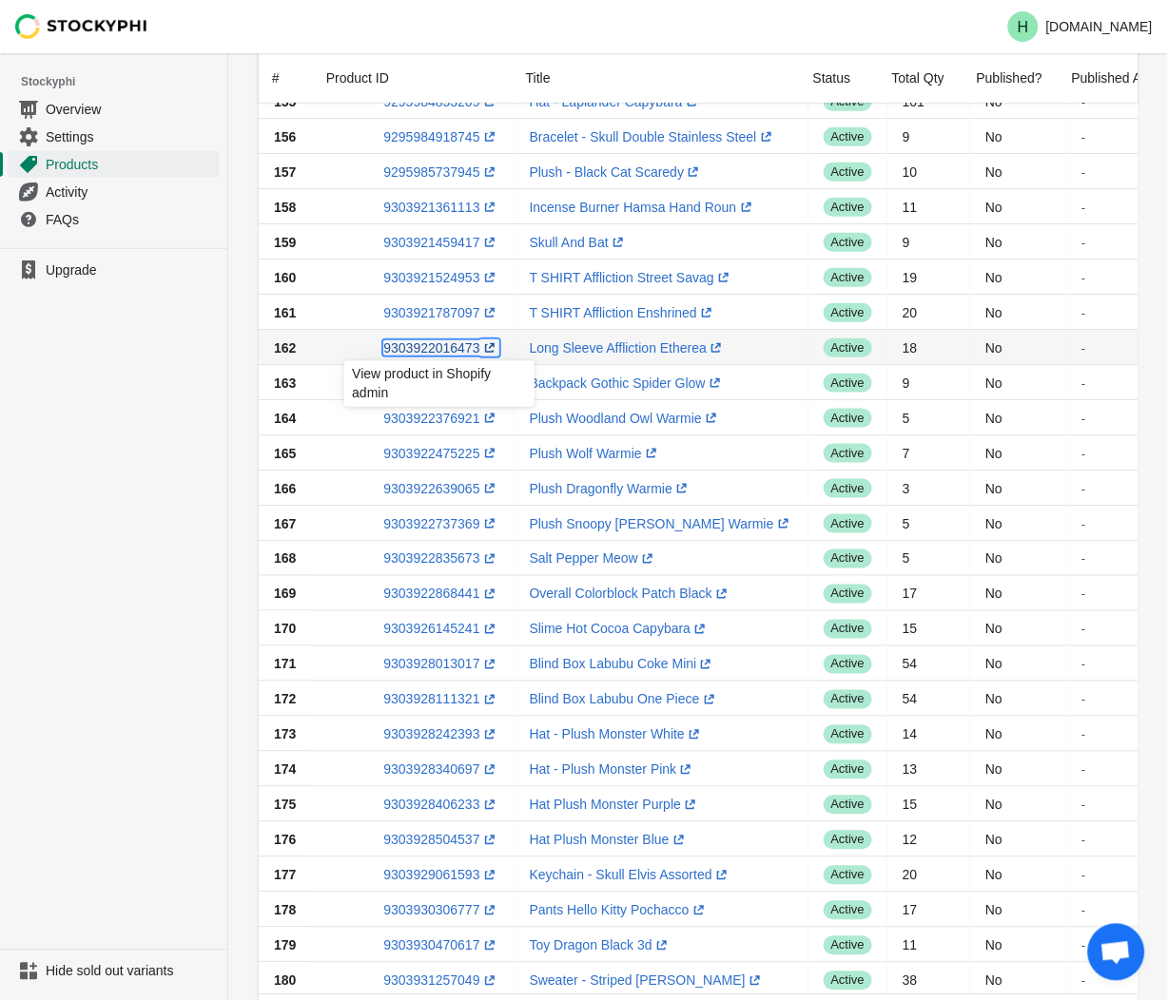
click at [412, 347] on link "9303922016473 (opens a new window)" at bounding box center [440, 347] width 115 height 15
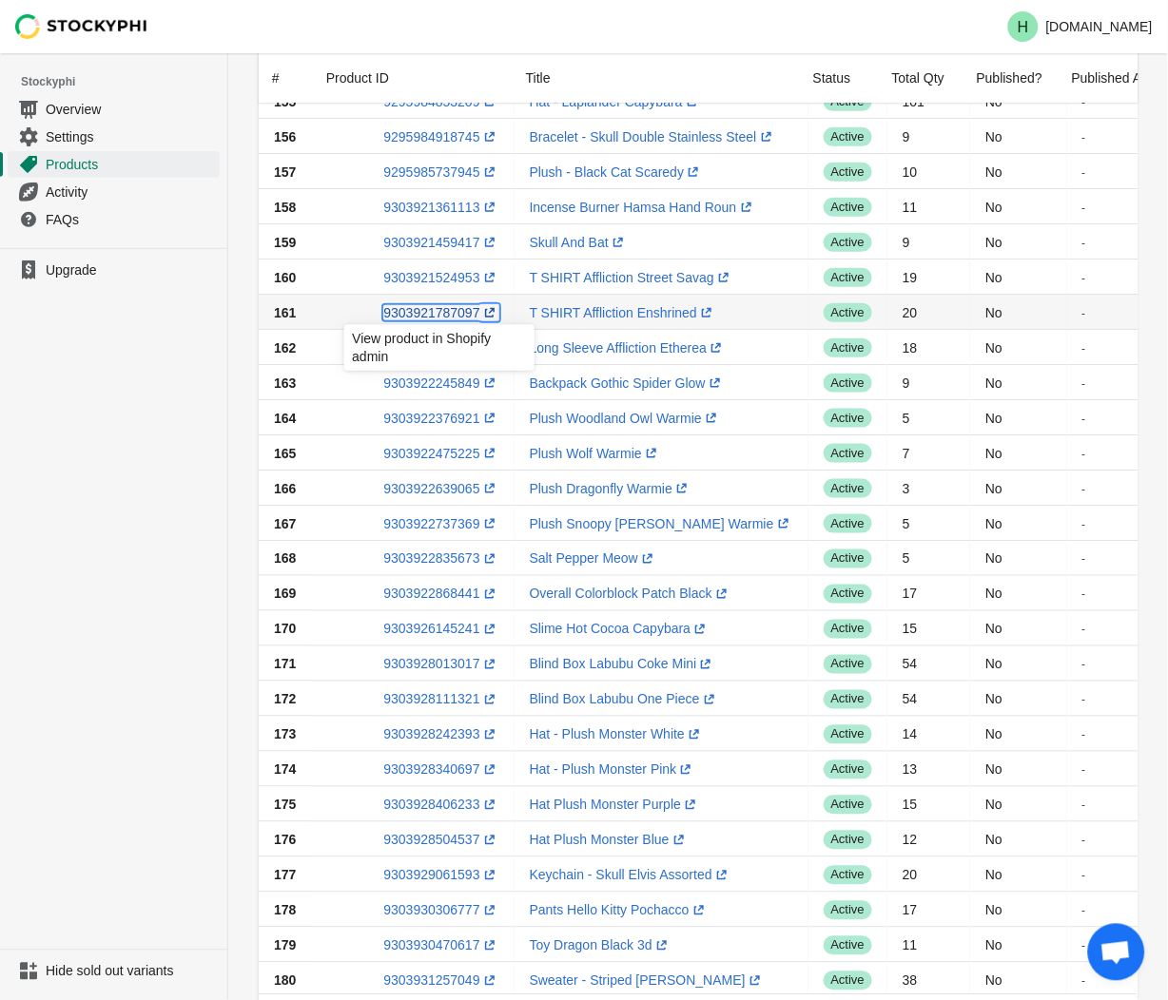
click at [420, 307] on link "9303921787097 (opens a new window)" at bounding box center [440, 312] width 115 height 15
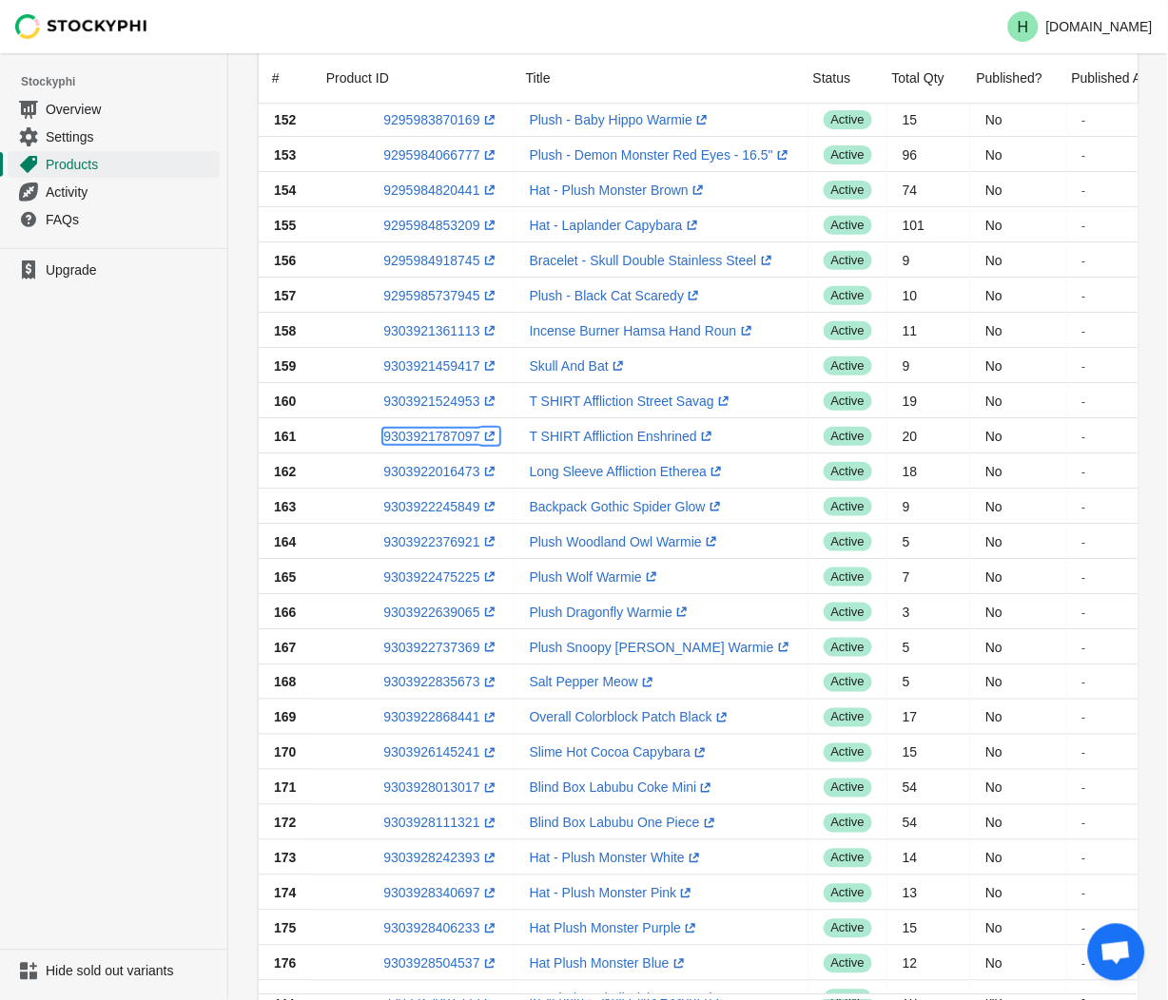
scroll to position [86, 0]
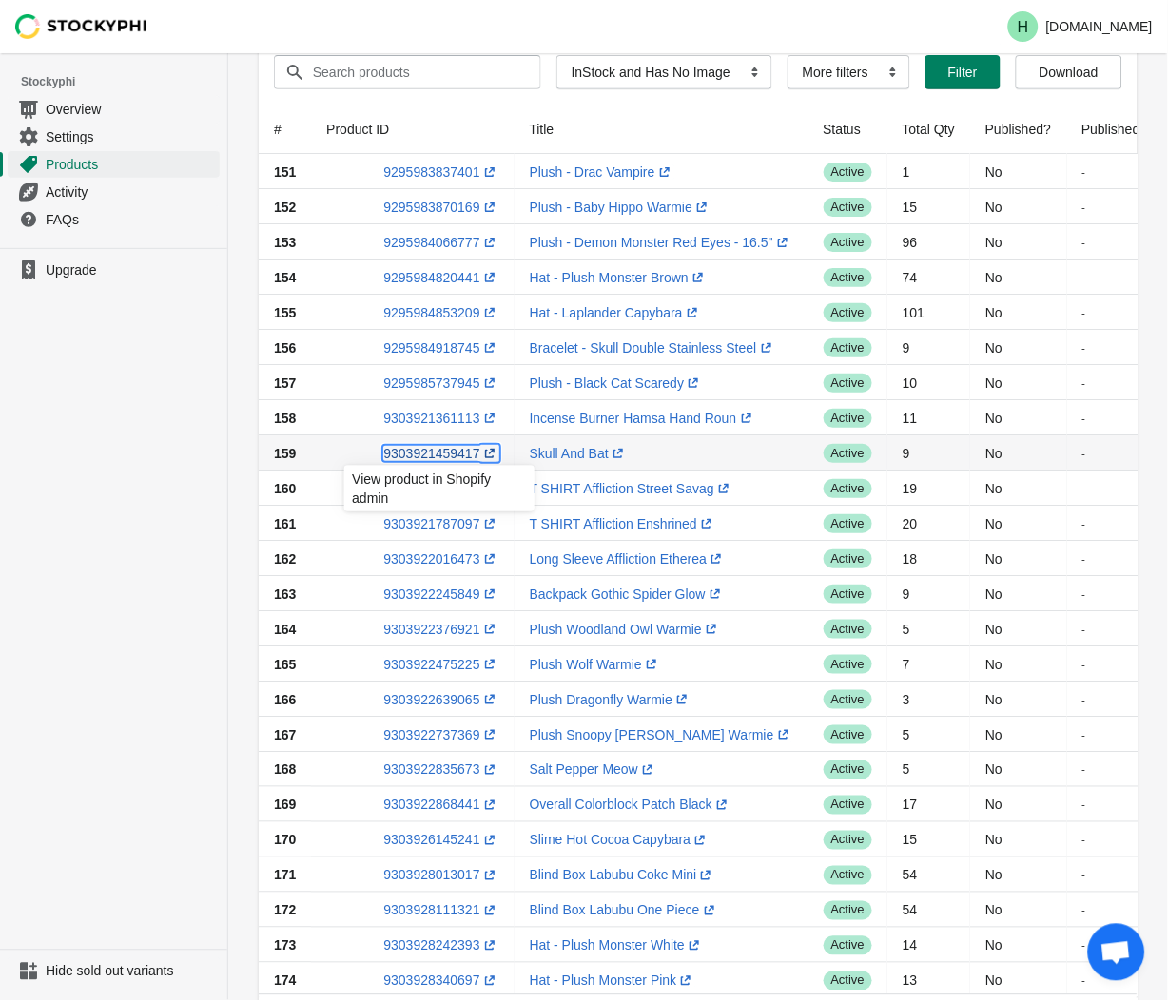
click at [423, 453] on link "9303921459417 (opens a new window)" at bounding box center [440, 453] width 115 height 15
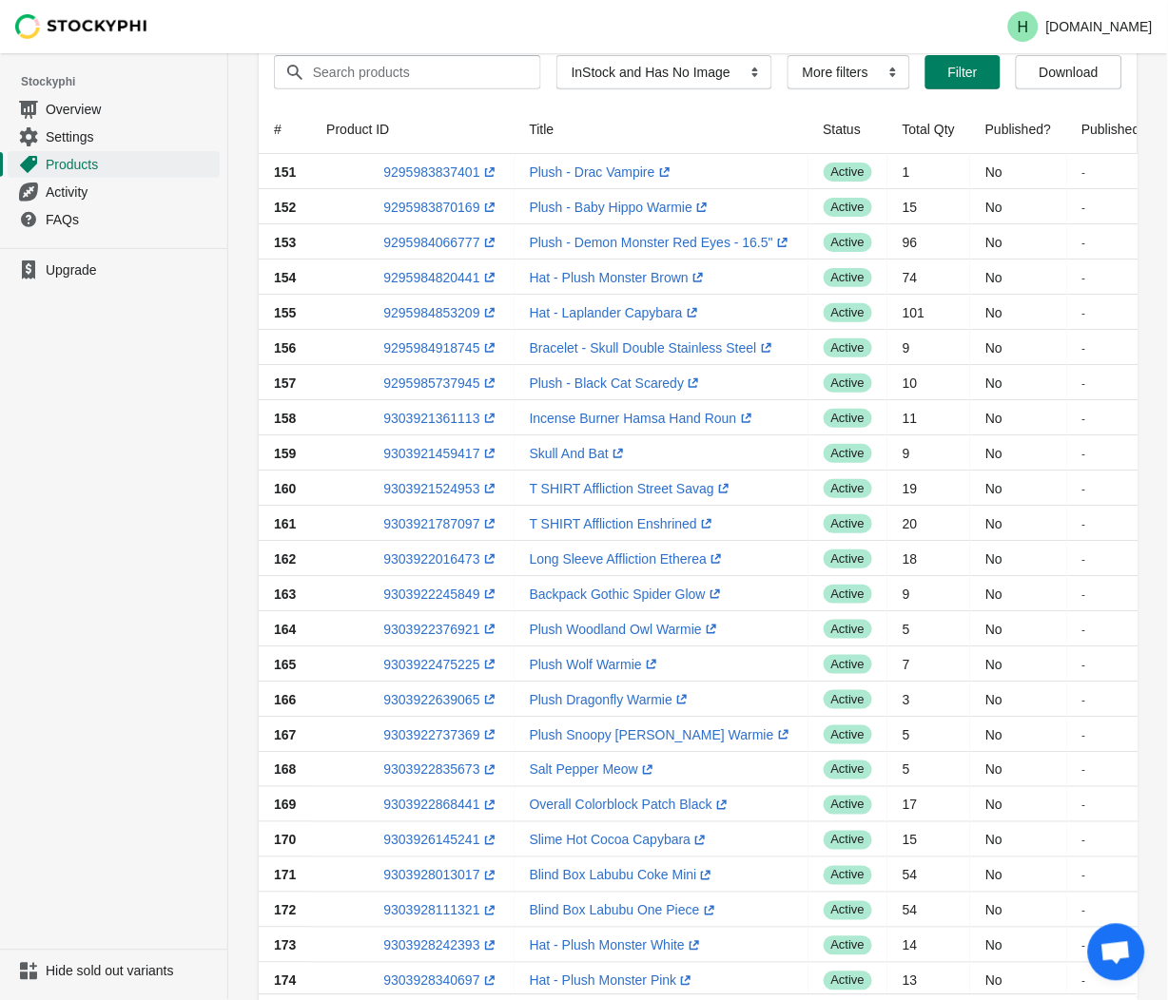
click at [120, 480] on ul "Upgrade" at bounding box center [113, 599] width 227 height 702
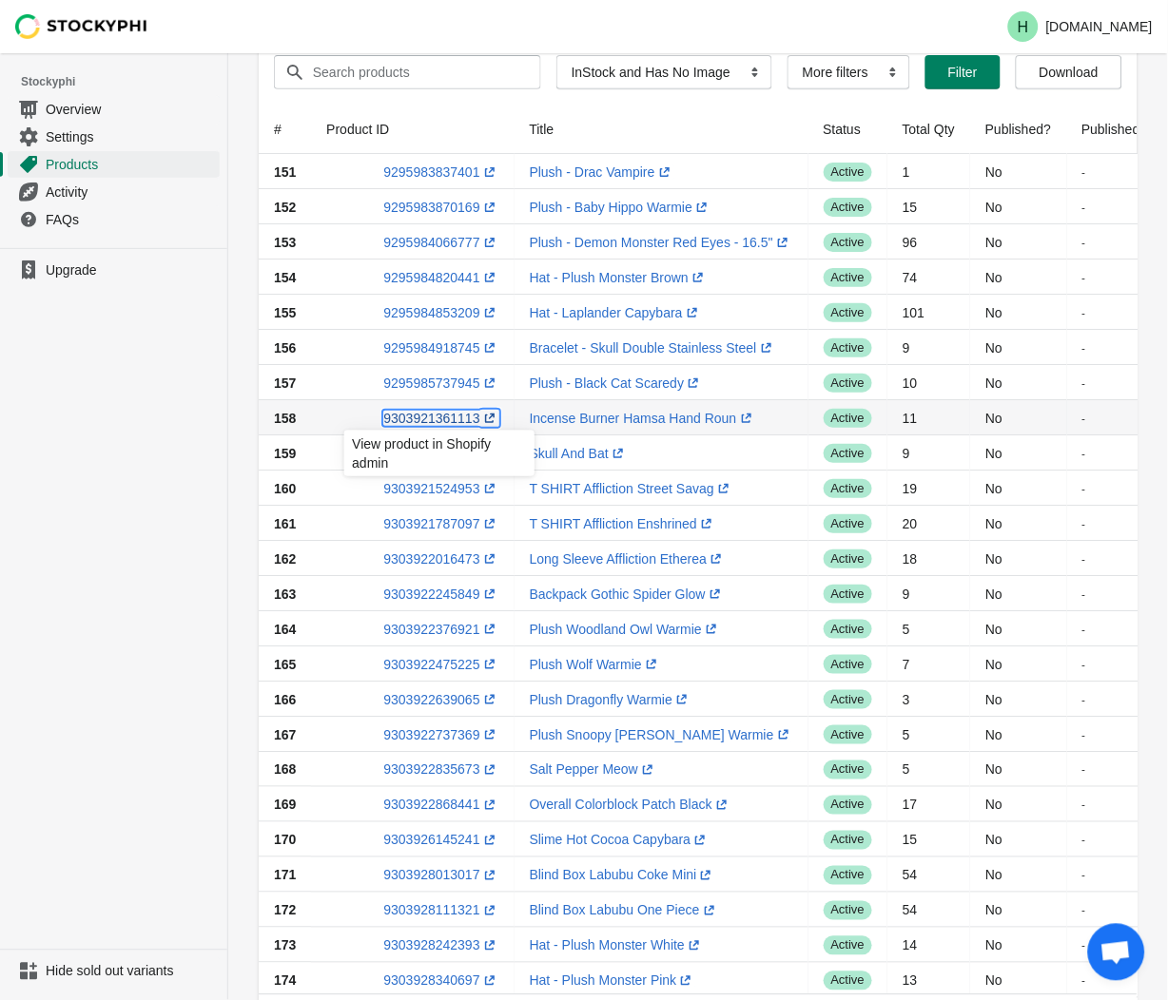
click at [428, 422] on link "9303921361113 (opens a new window)" at bounding box center [440, 418] width 115 height 15
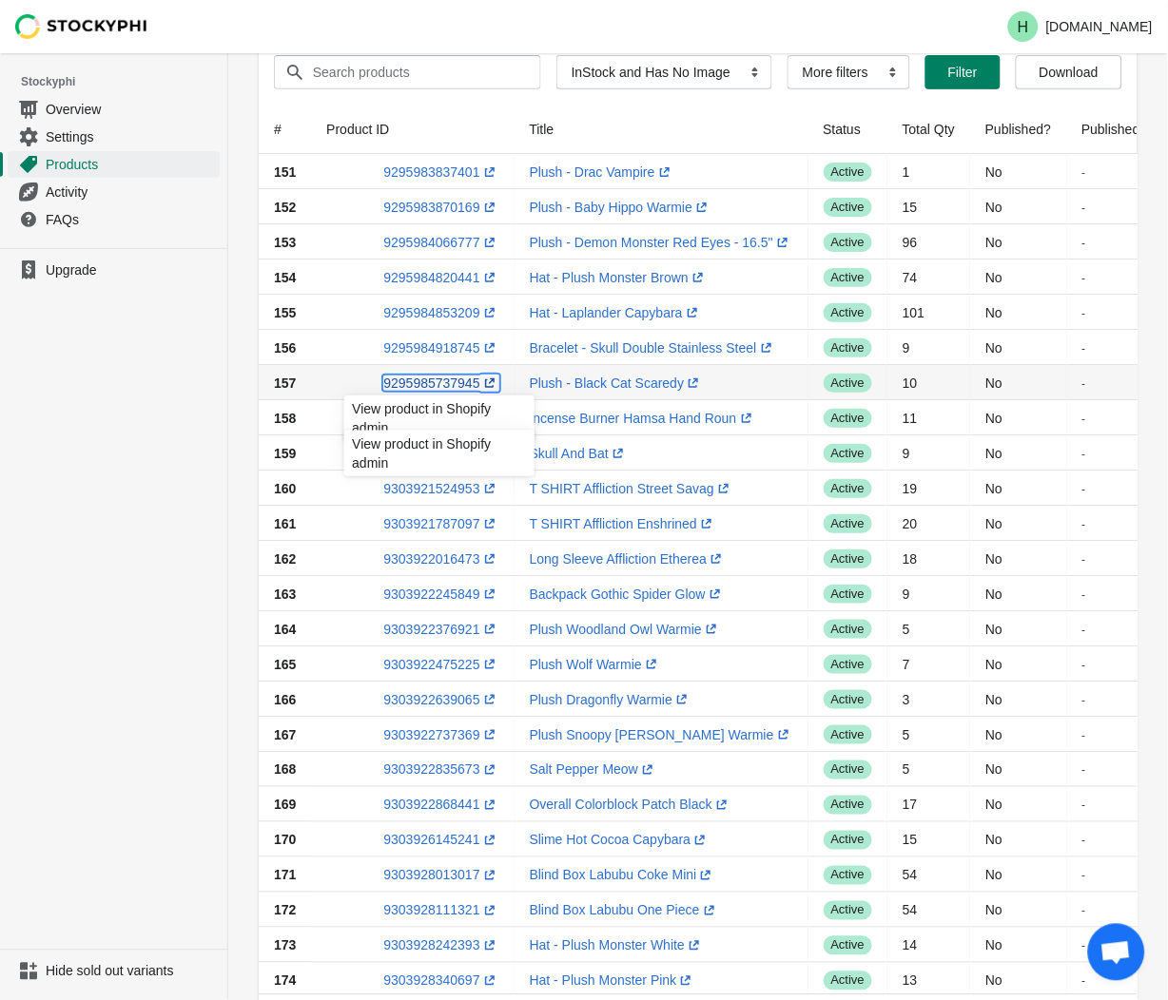
click at [448, 383] on link "9295985737945 (opens a new window)" at bounding box center [440, 383] width 115 height 15
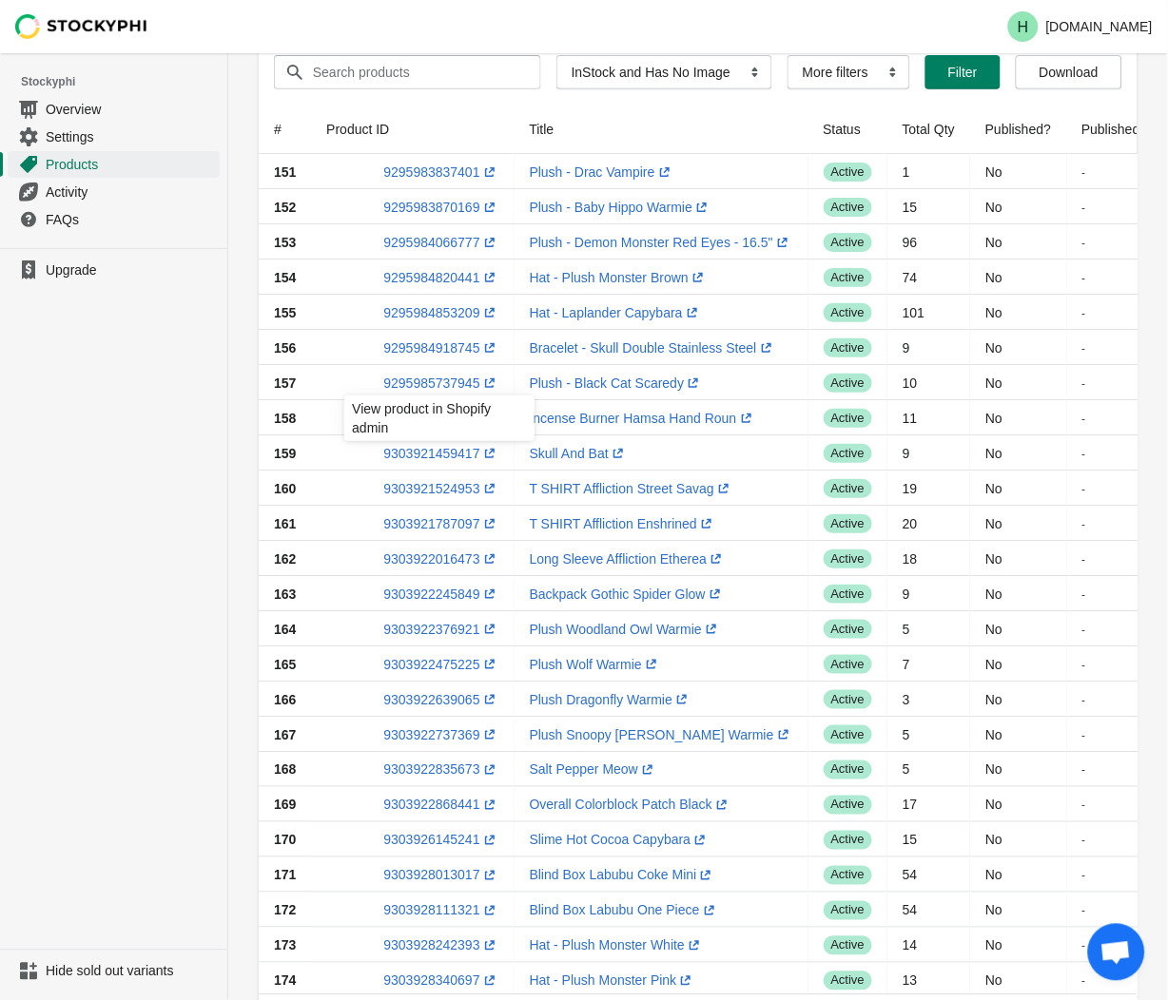
click at [136, 470] on ul "Upgrade" at bounding box center [113, 599] width 227 height 702
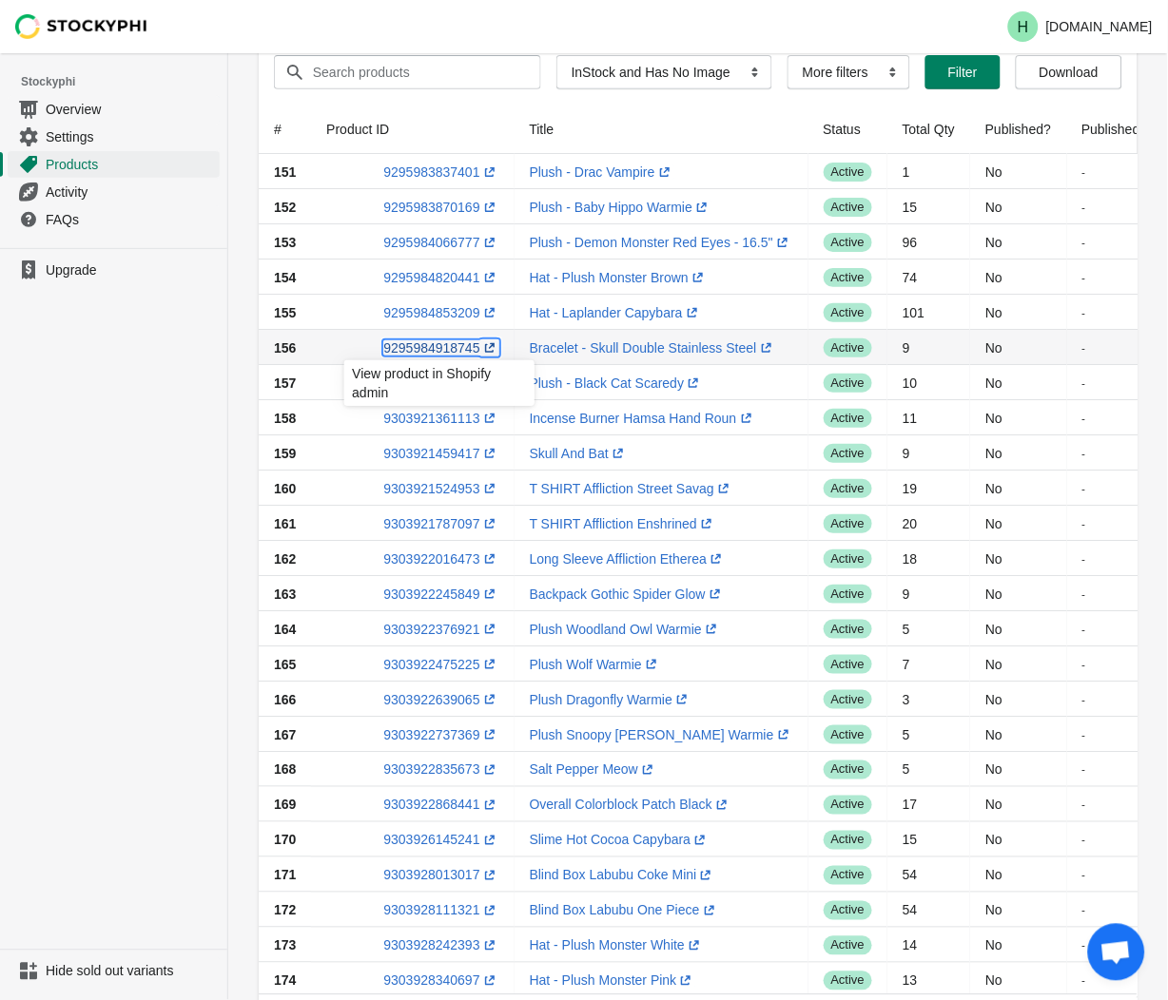
click at [434, 346] on link "9295984918745 (opens a new window)" at bounding box center [440, 347] width 115 height 15
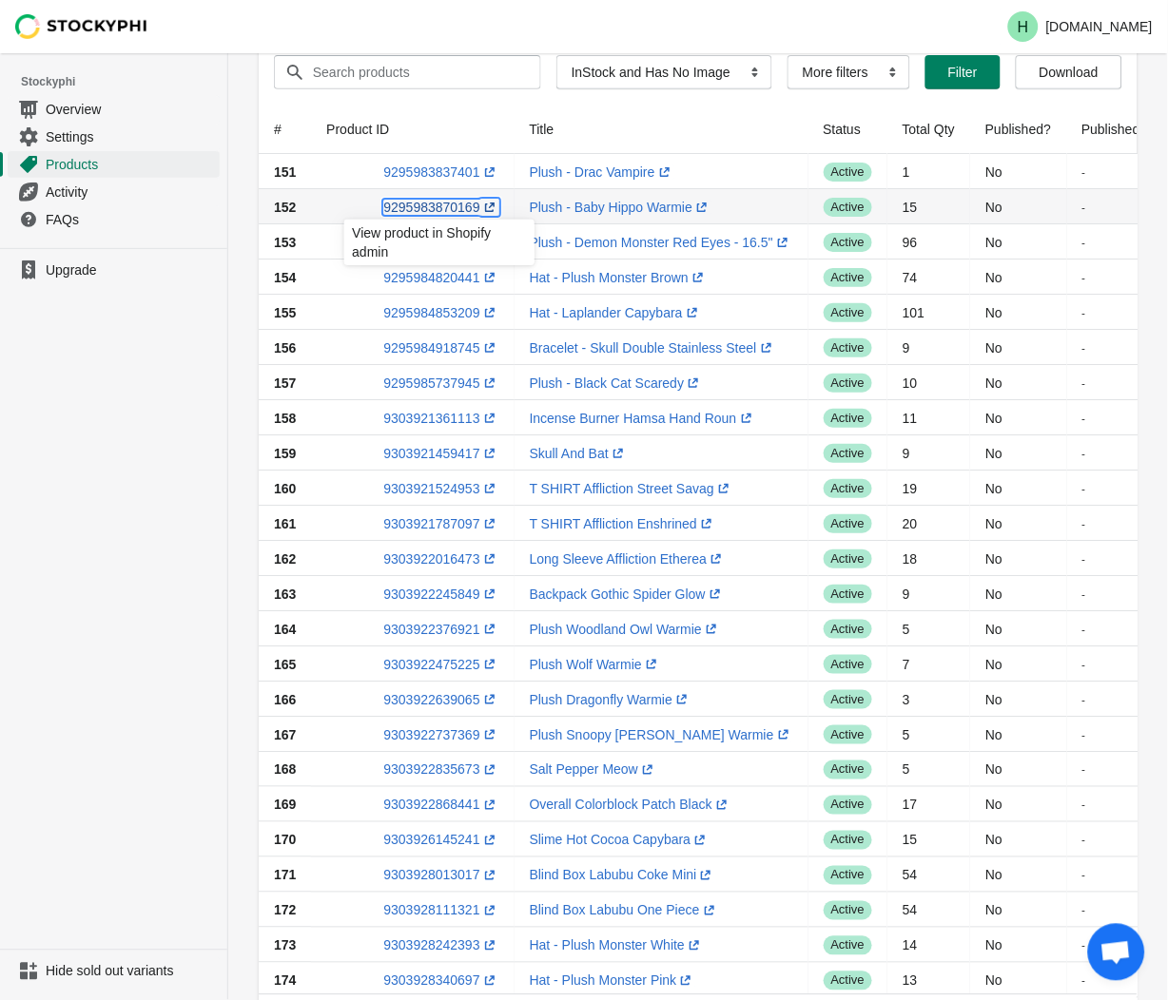
click at [436, 203] on link "9295983870169 (opens a new window)" at bounding box center [440, 207] width 115 height 15
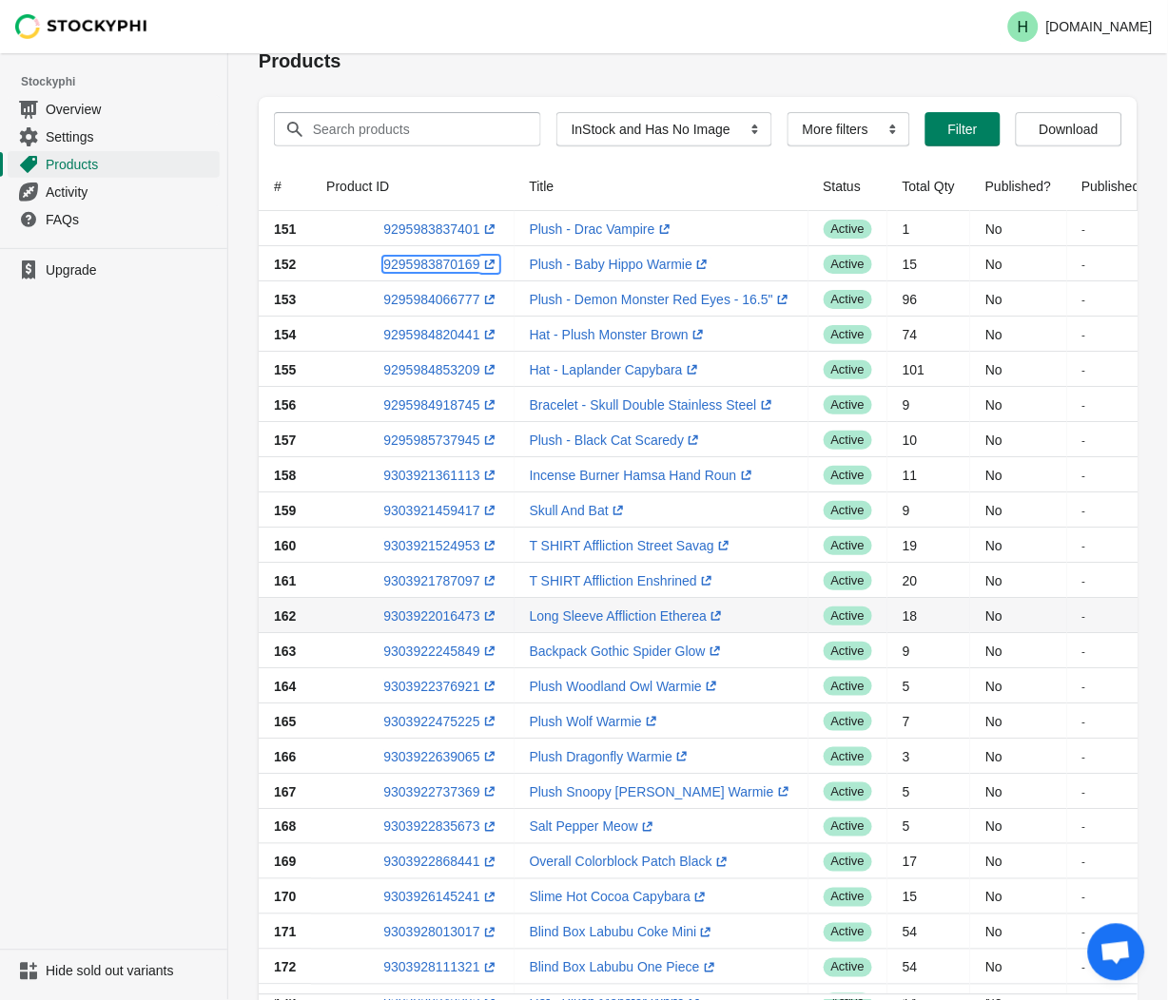
scroll to position [0, 0]
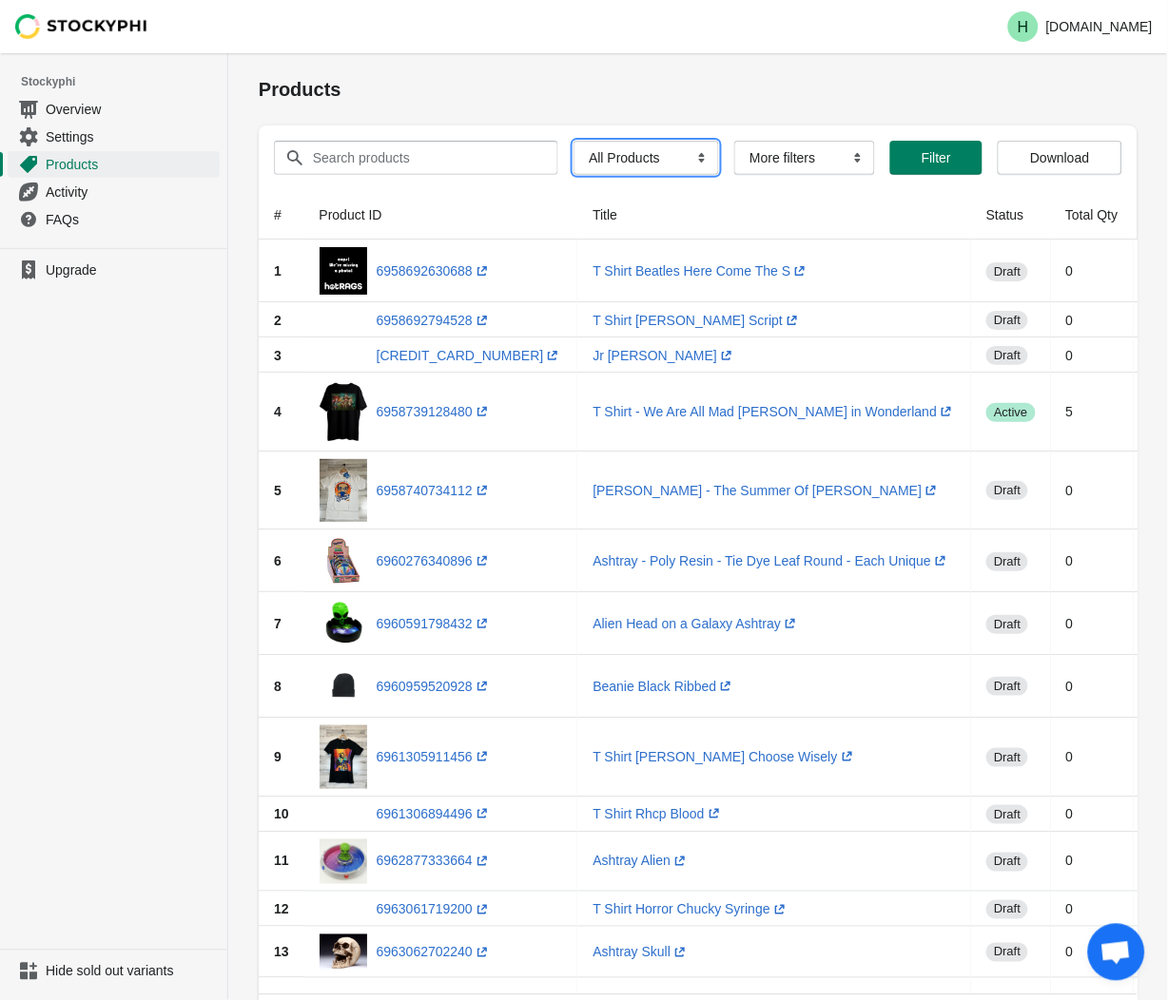
click at [695, 162] on select "All Products InStock InStock Published InStock Un-Published OOS OOS Published O…" at bounding box center [645, 158] width 145 height 34
select select "instock_has_no_image"
click at [573, 141] on select "All Products InStock InStock Published InStock Un-Published OOS OOS Published O…" at bounding box center [645, 158] width 145 height 34
click at [932, 162] on button "Filter" at bounding box center [962, 158] width 75 height 34
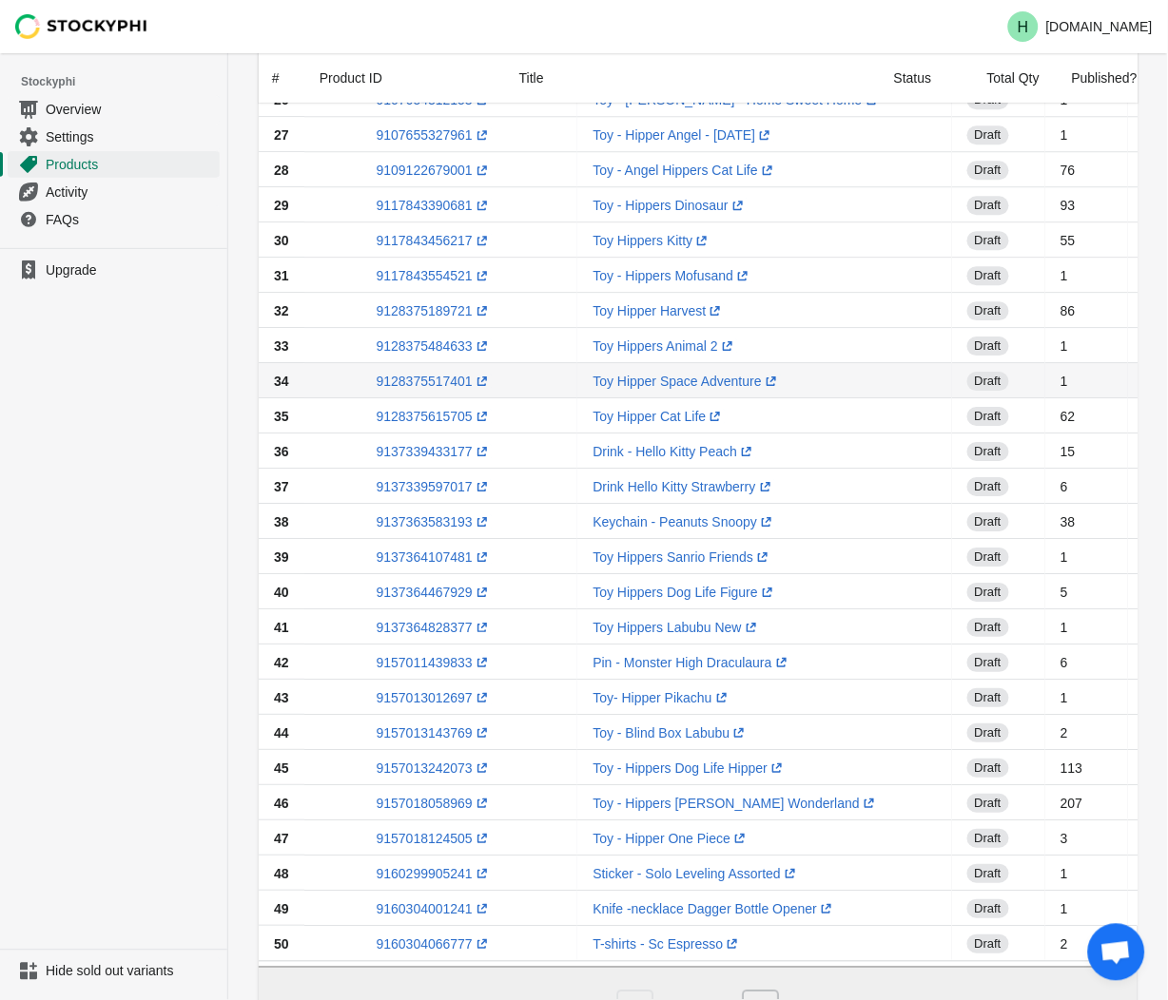
scroll to position [1142, 0]
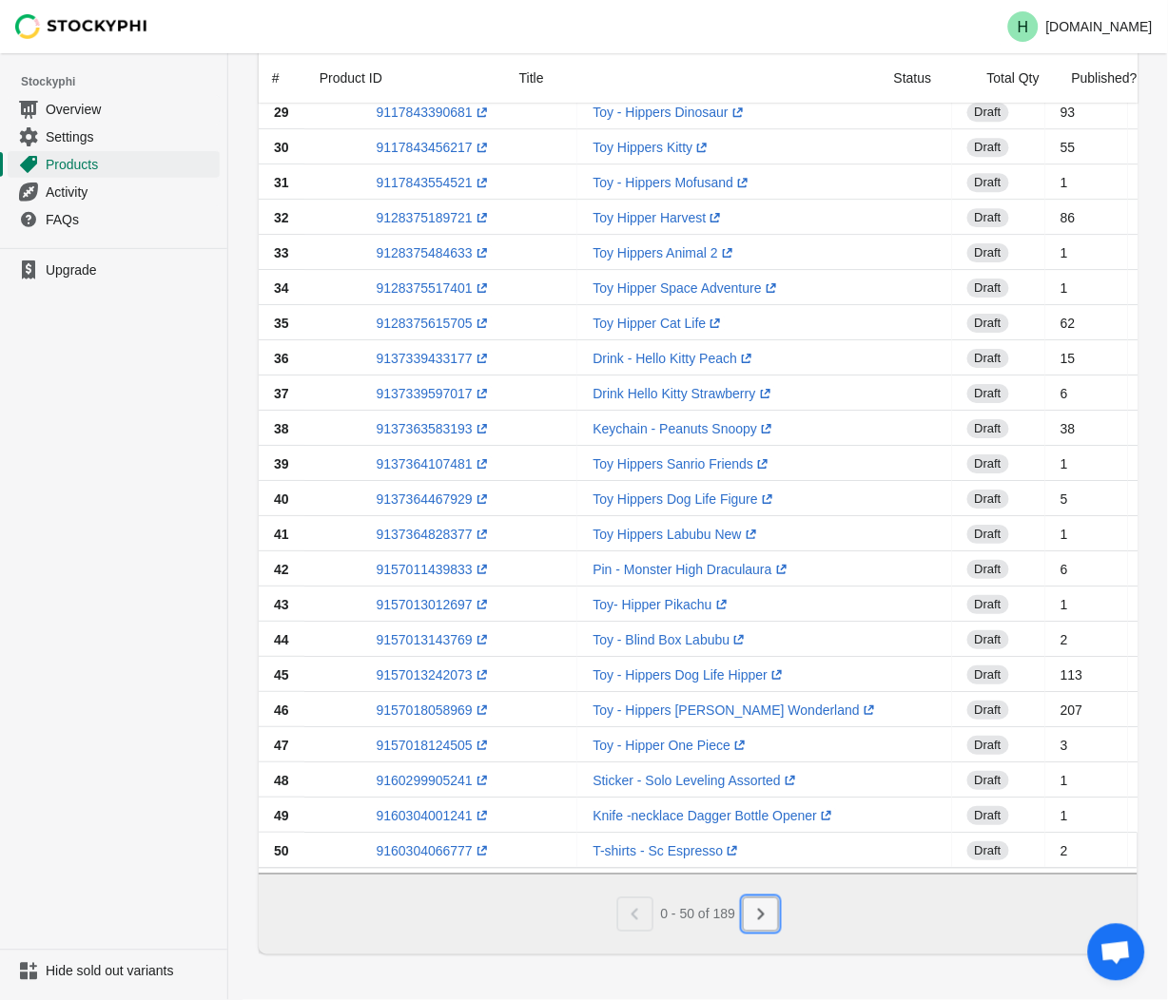
click at [770, 923] on icon "Next" at bounding box center [760, 914] width 19 height 19
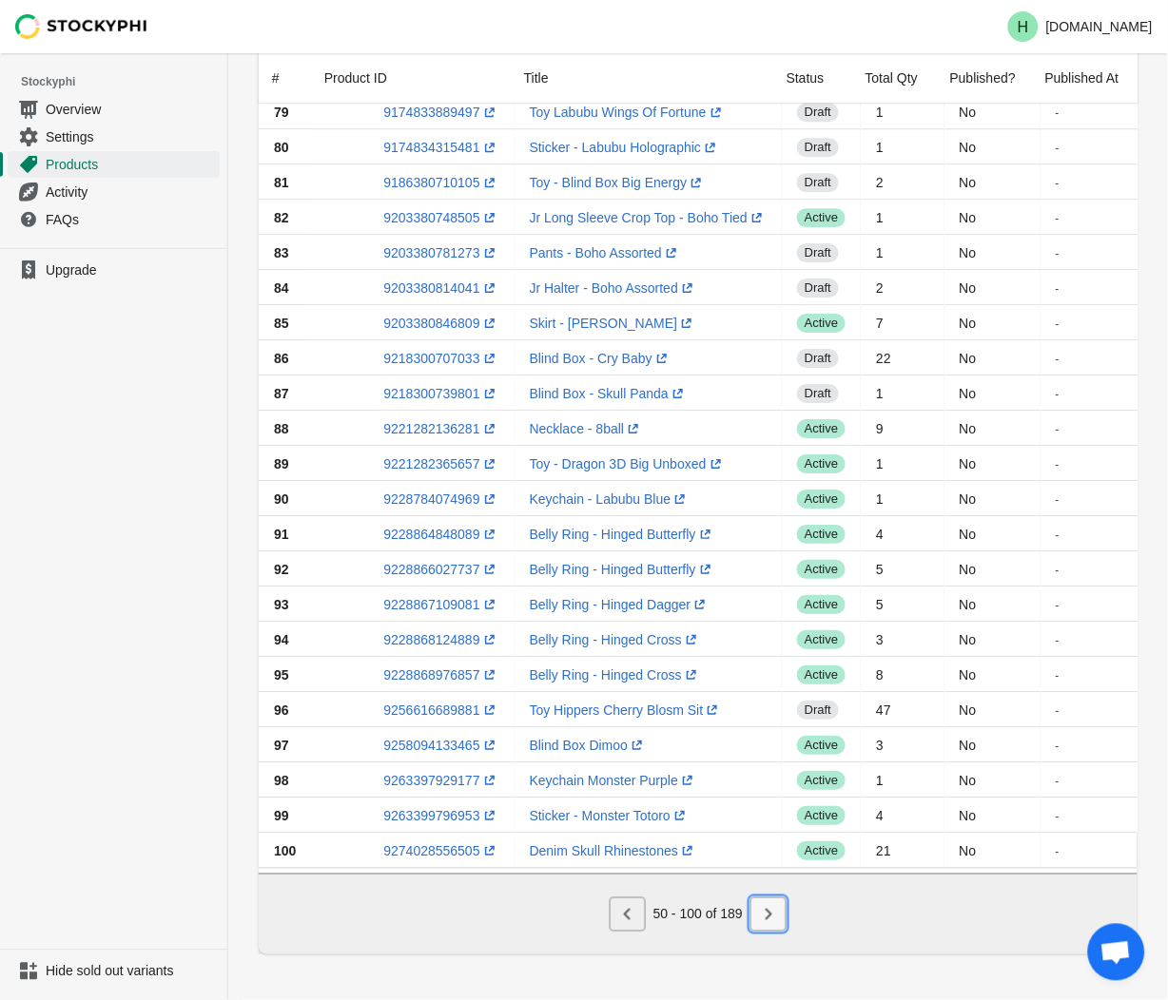
click at [773, 918] on icon "Next" at bounding box center [768, 914] width 19 height 19
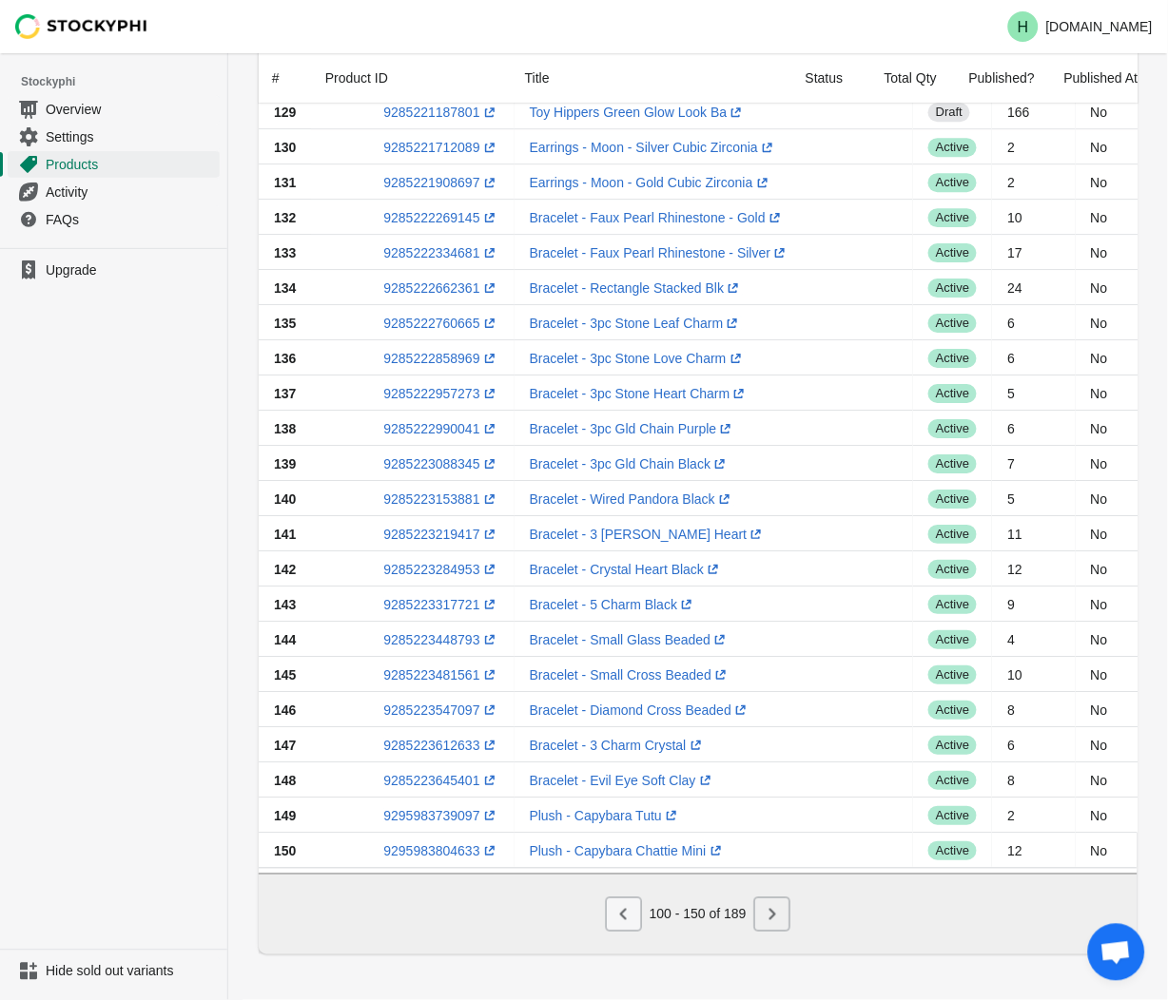
click at [621, 919] on icon "Previous" at bounding box center [623, 914] width 19 height 19
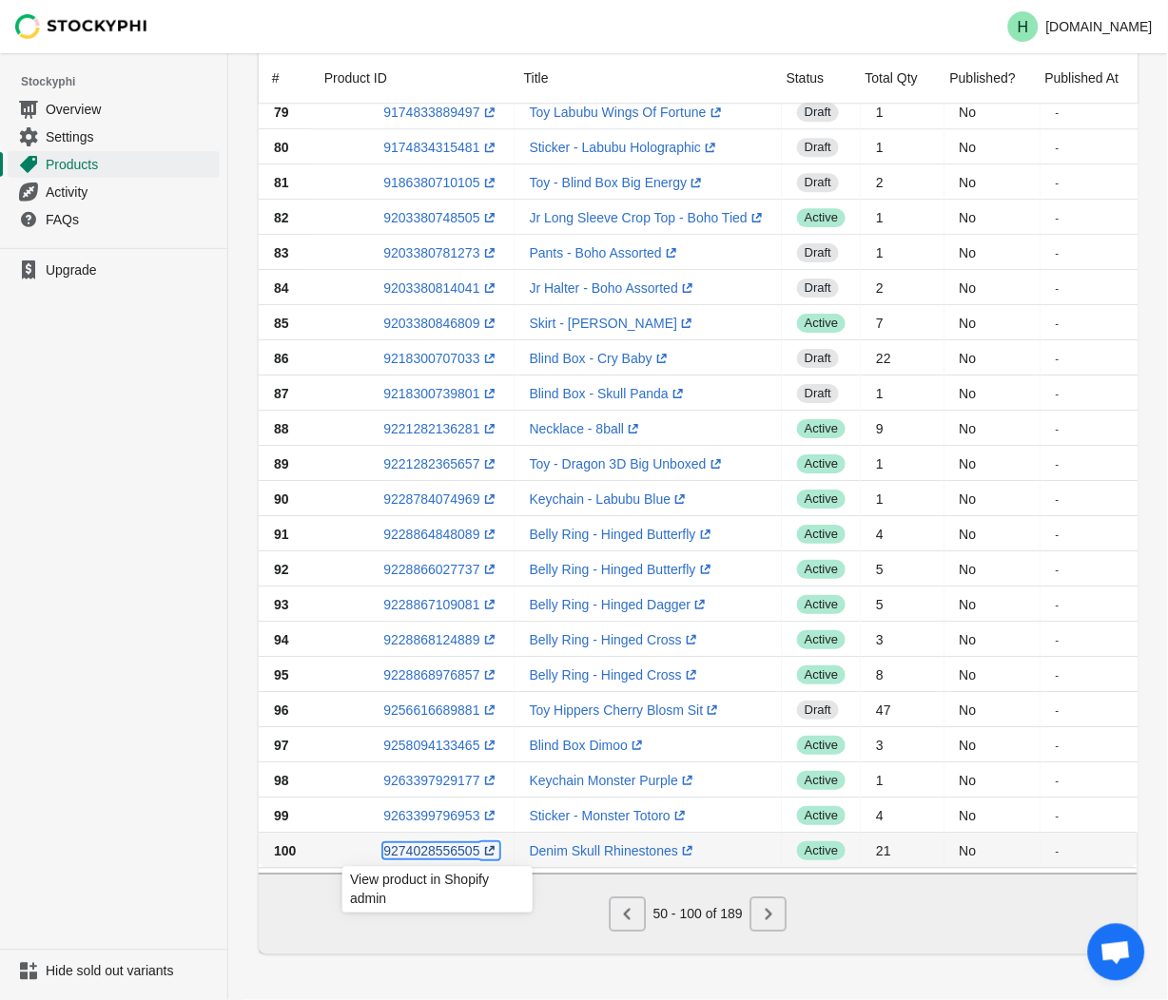
click at [429, 846] on link "9274028556505 (opens a new window)" at bounding box center [440, 850] width 115 height 15
click at [766, 917] on icon "Next" at bounding box center [768, 914] width 19 height 19
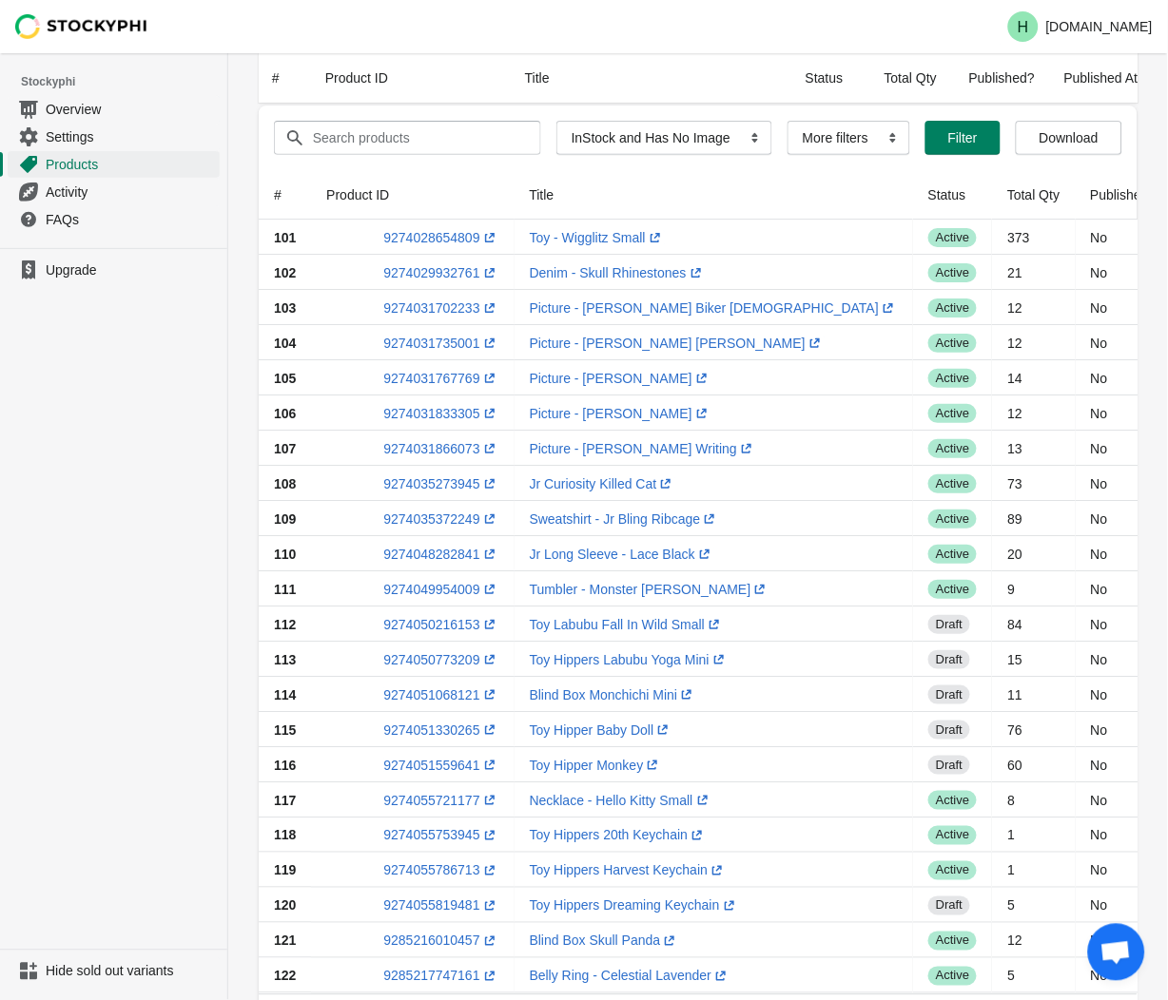
scroll to position [0, 0]
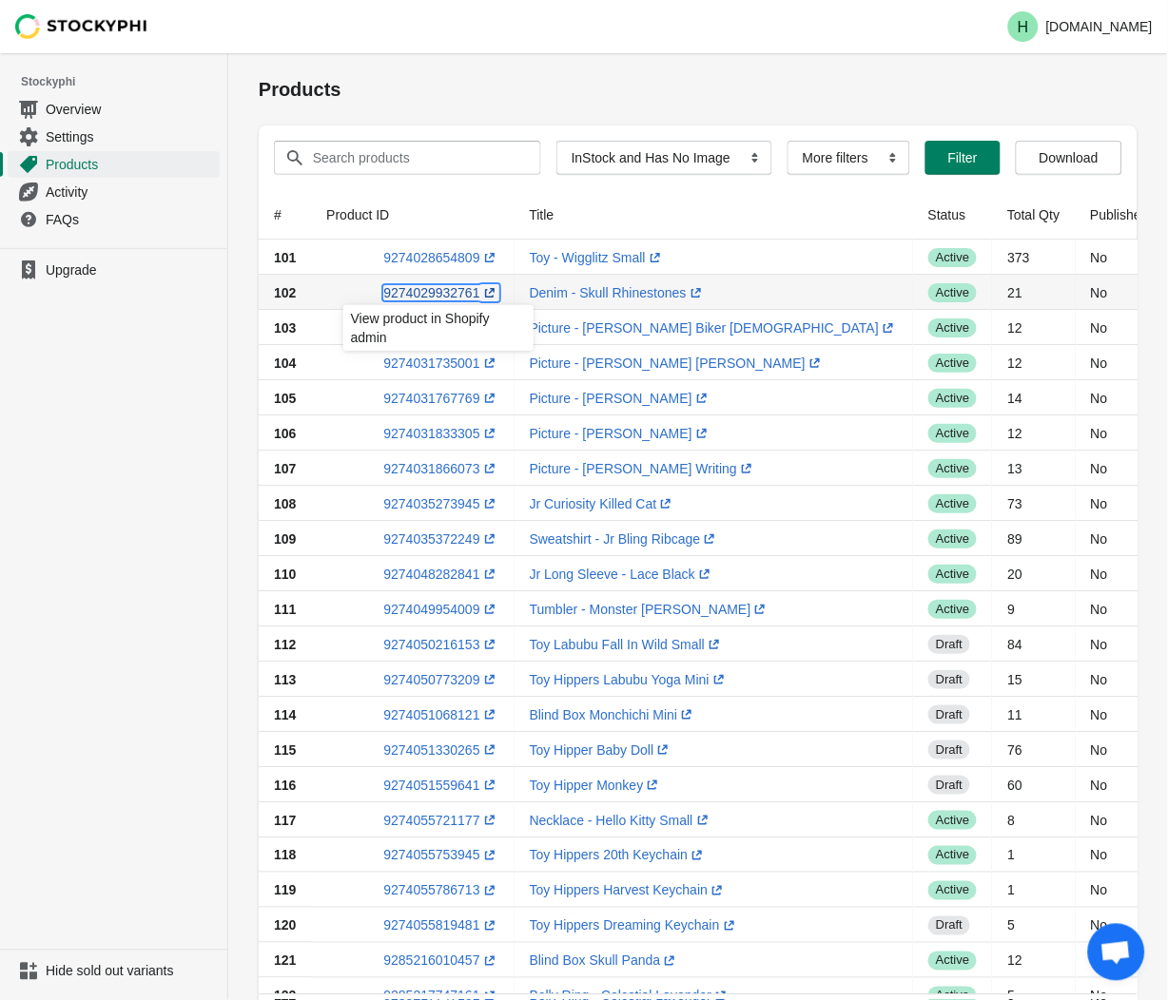
click at [438, 290] on link "9274029932761 (opens a new window)" at bounding box center [440, 292] width 115 height 15
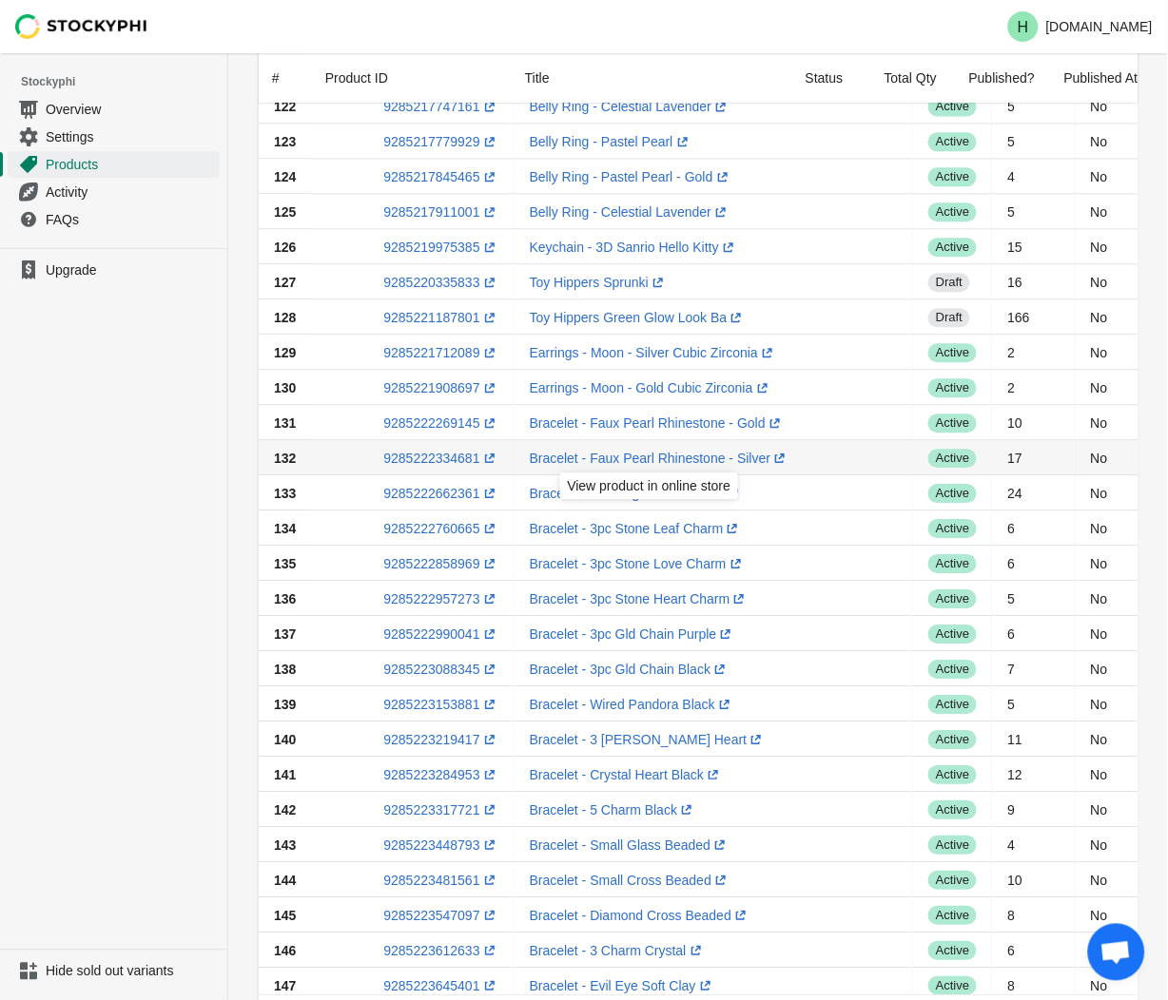
scroll to position [951, 0]
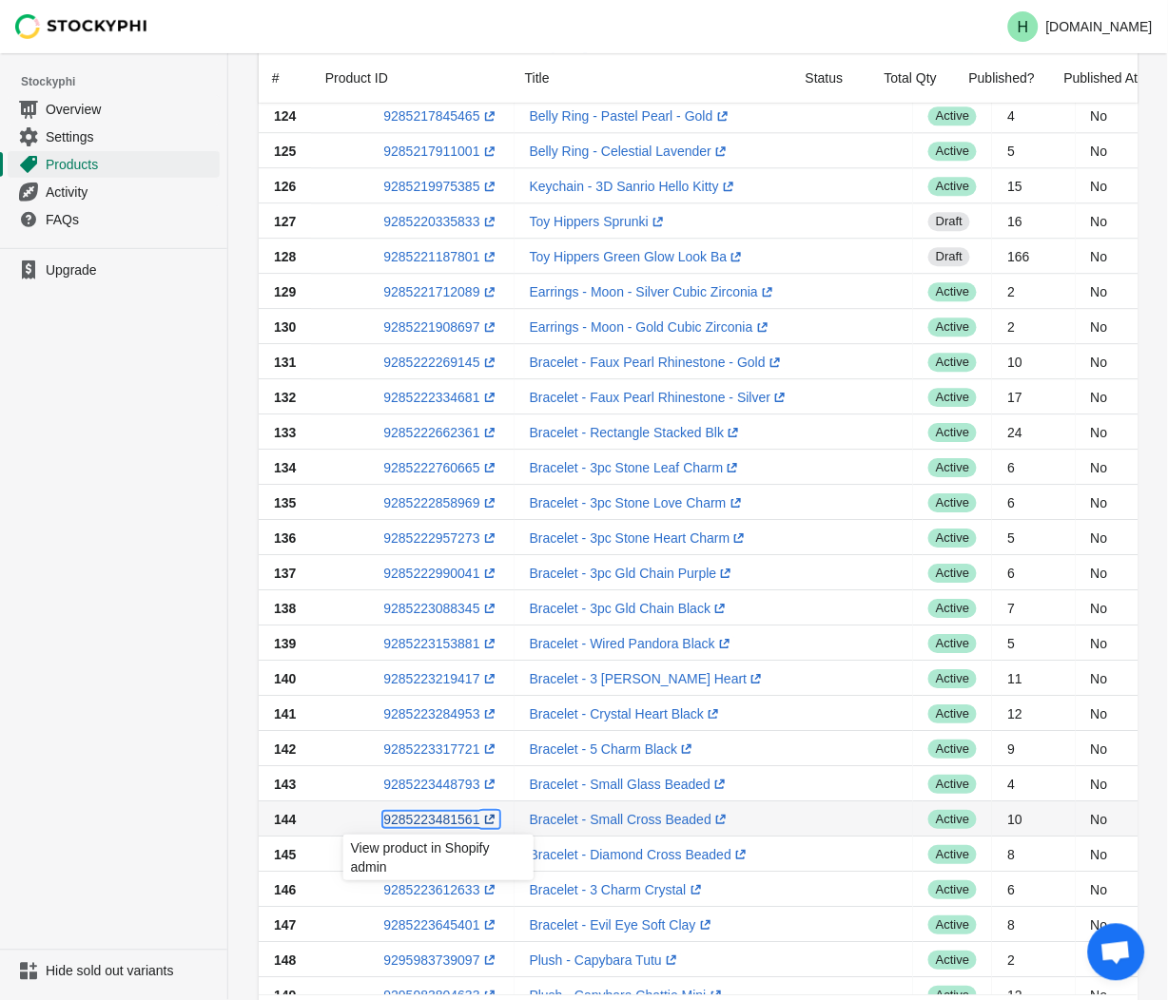
click at [433, 825] on link "9285223481561 (opens a new window)" at bounding box center [440, 819] width 115 height 15
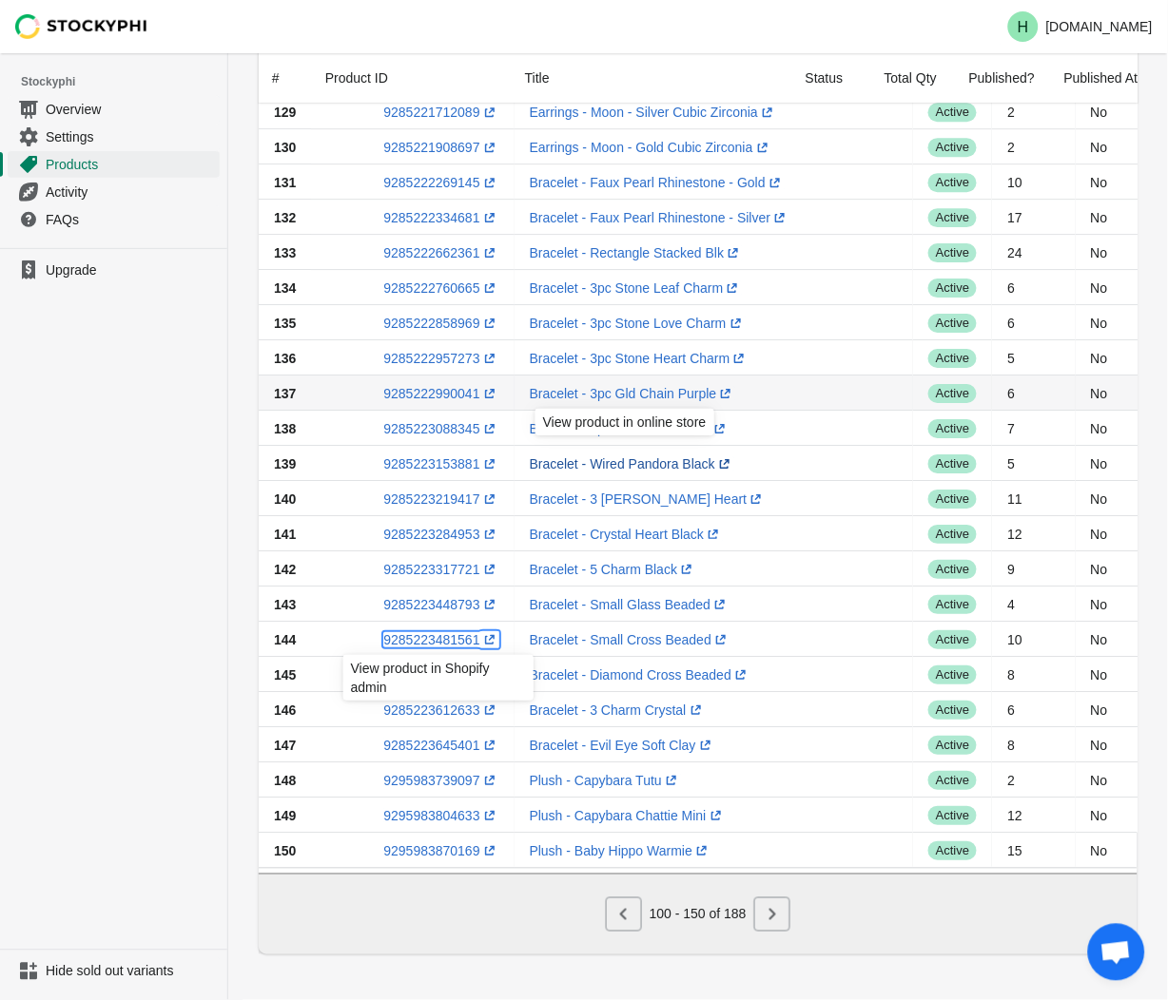
scroll to position [1142, 0]
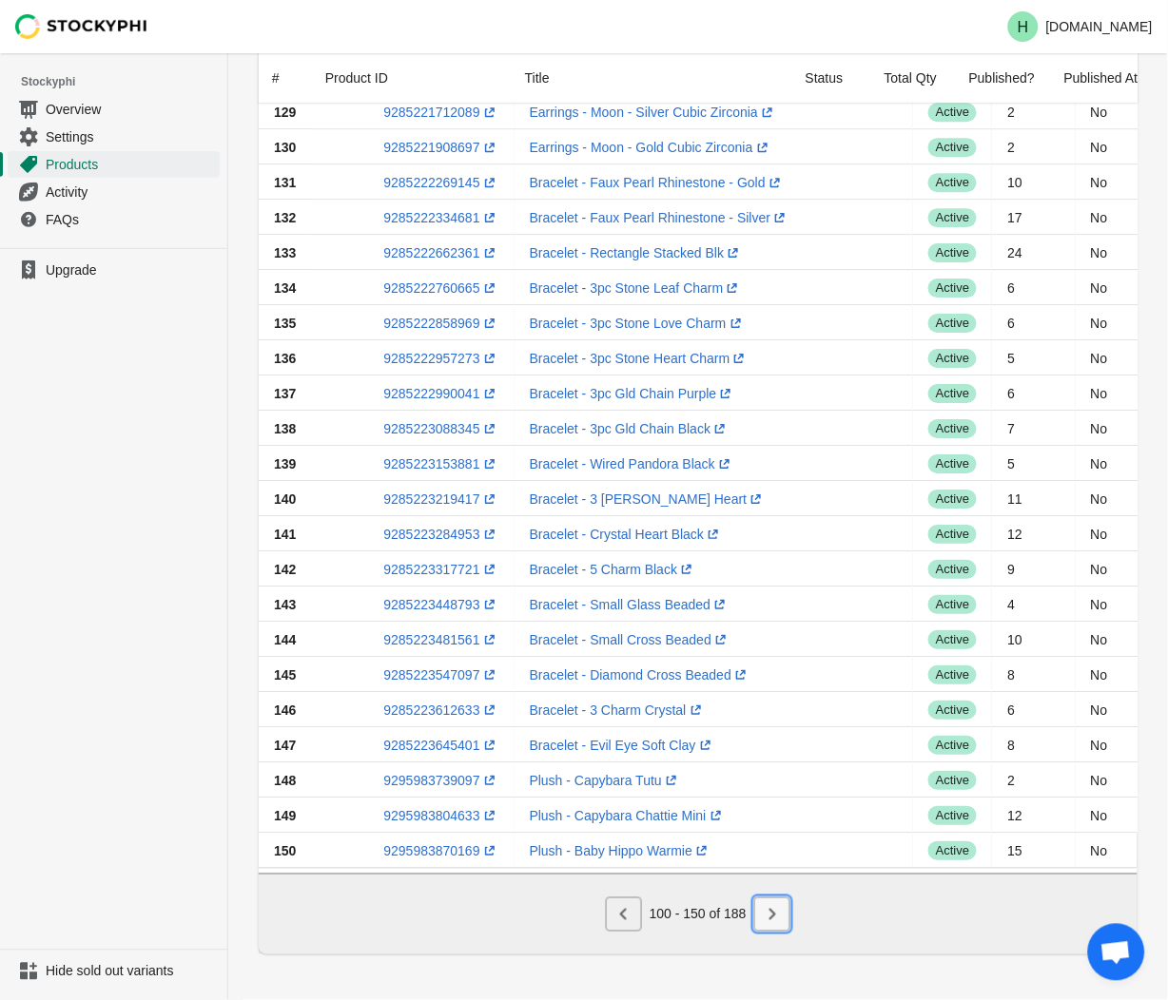
click at [783, 915] on button "Next" at bounding box center [772, 915] width 36 height 34
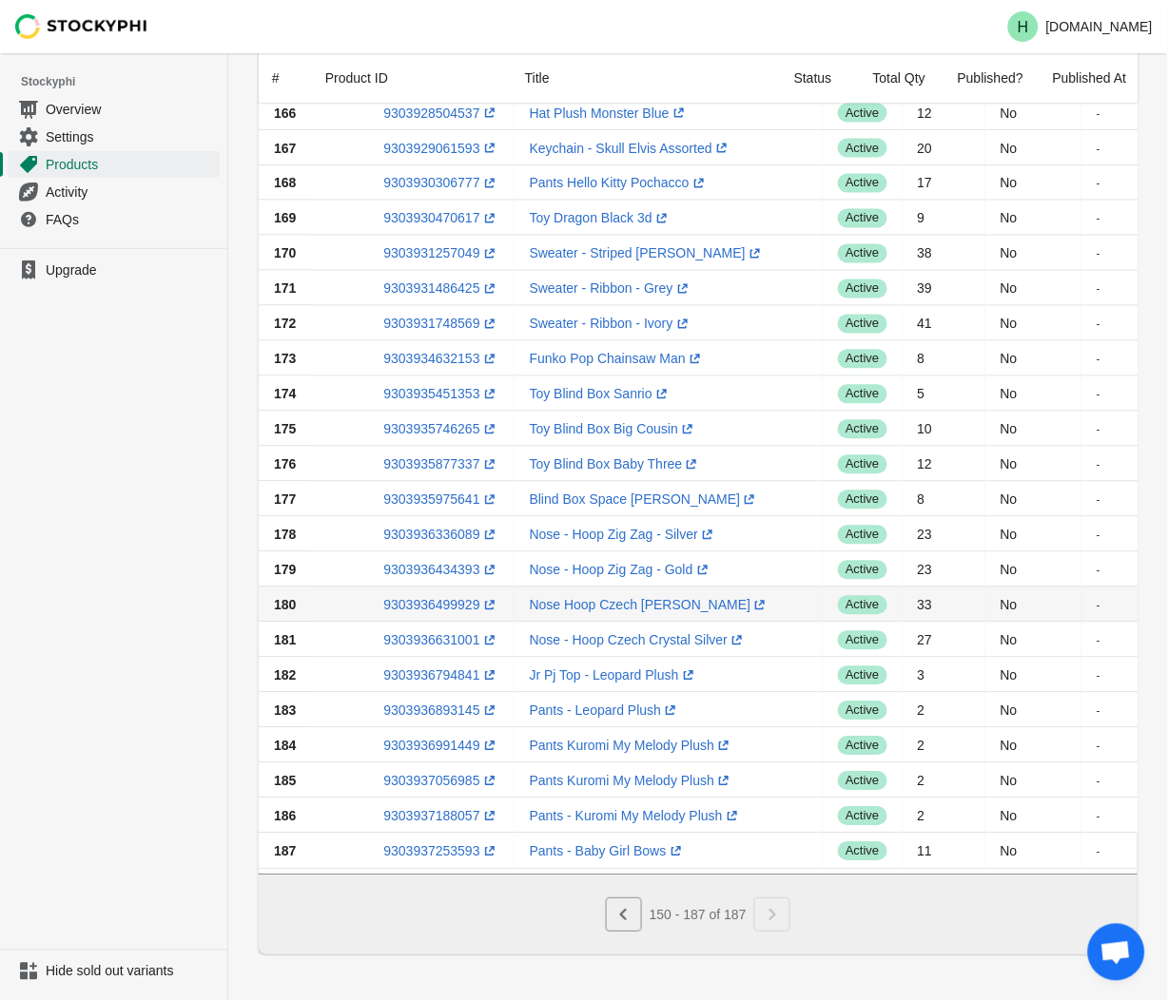
scroll to position [577, 0]
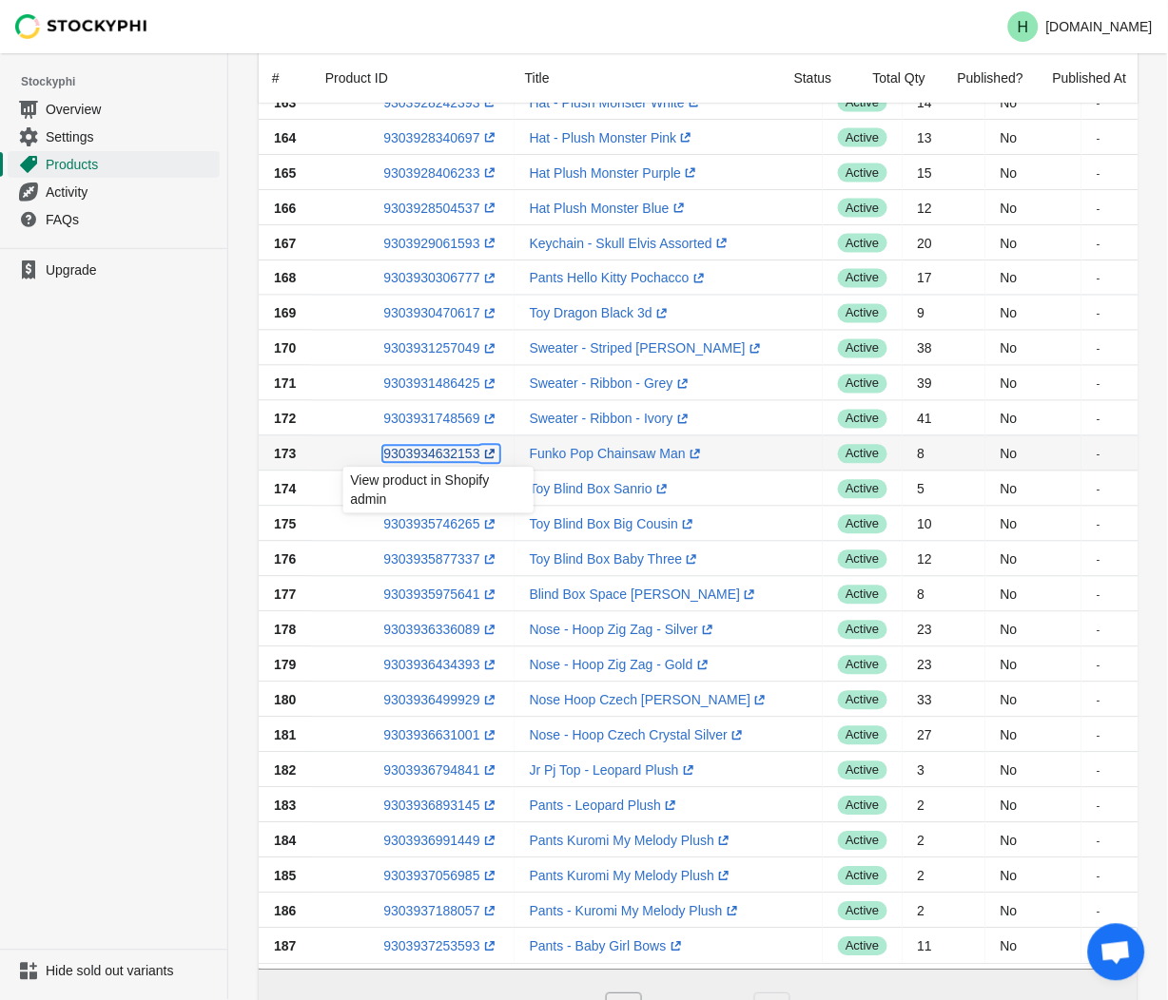
click at [432, 455] on link "9303934632153 (opens a new window)" at bounding box center [440, 454] width 115 height 15
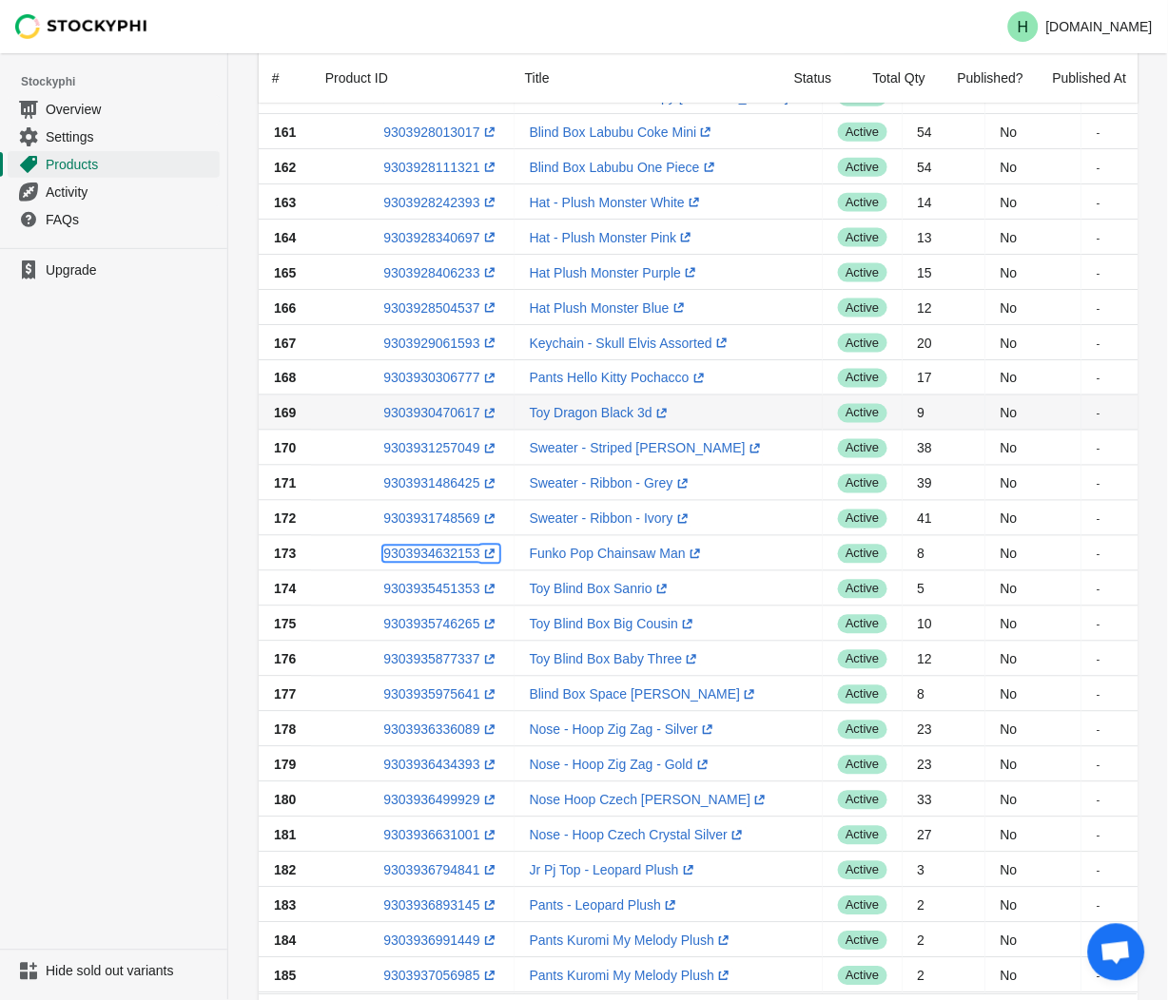
scroll to position [155, 0]
